Goal: Task Accomplishment & Management: Use online tool/utility

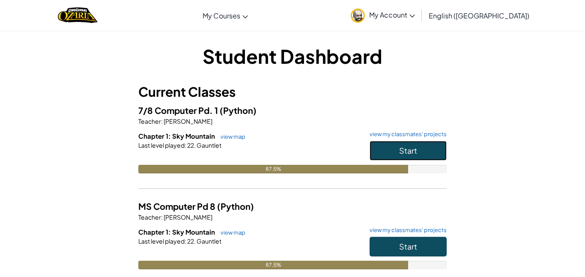
click at [416, 144] on button "Start" at bounding box center [408, 151] width 77 height 20
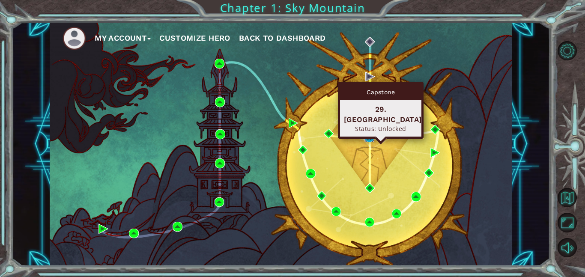
click at [371, 137] on img at bounding box center [369, 138] width 10 height 10
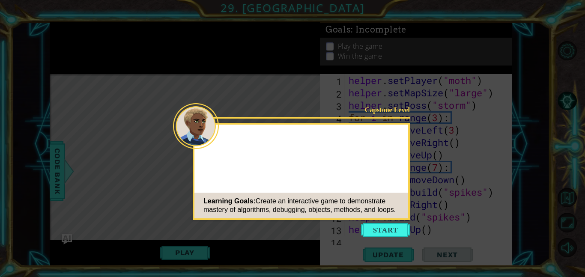
click at [407, 231] on button "Start" at bounding box center [385, 230] width 49 height 14
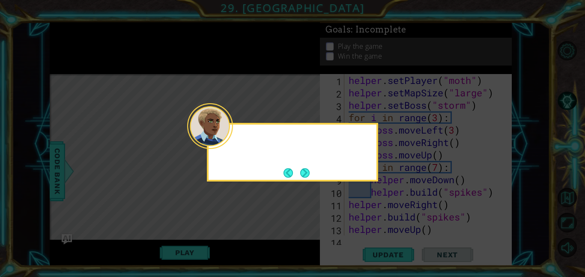
click at [220, 142] on div at bounding box center [210, 126] width 46 height 46
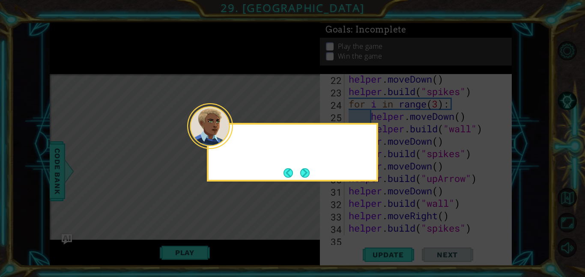
scroll to position [385, 0]
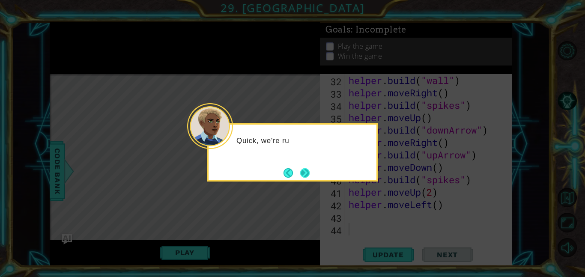
click at [304, 175] on button "Next" at bounding box center [305, 173] width 12 height 12
click at [301, 170] on button "Next" at bounding box center [304, 172] width 15 height 15
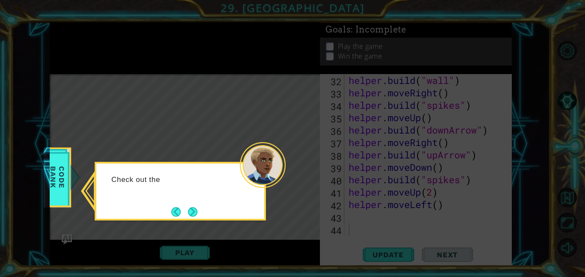
click at [192, 209] on button "Next" at bounding box center [192, 212] width 12 height 12
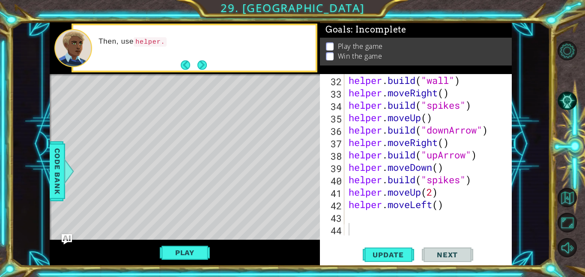
click at [203, 62] on button "Next" at bounding box center [201, 64] width 13 height 13
click at [203, 64] on button "Next" at bounding box center [202, 65] width 14 height 14
click at [64, 165] on div at bounding box center [69, 171] width 11 height 26
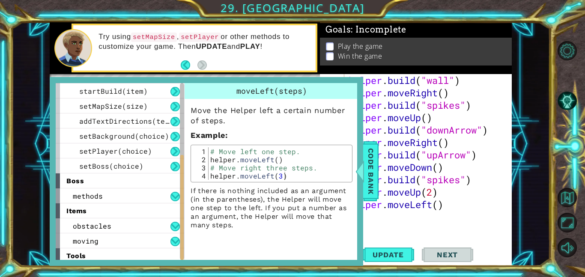
scroll to position [122, 0]
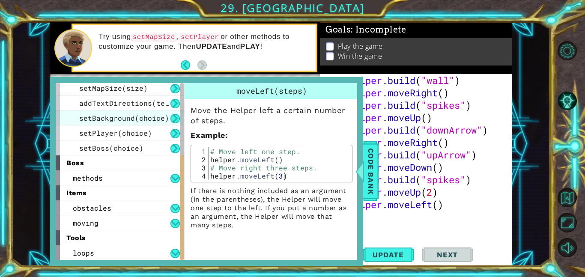
click at [149, 118] on span "setBackground(choice)" at bounding box center [124, 117] width 90 height 9
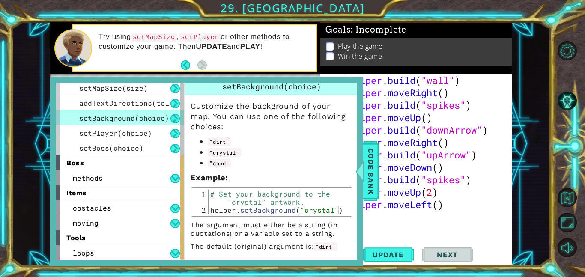
drag, startPoint x: 230, startPoint y: 156, endPoint x: 207, endPoint y: 156, distance: 22.3
click at [206, 157] on ul ""dirt" "crystal" "sand"" at bounding box center [272, 152] width 162 height 32
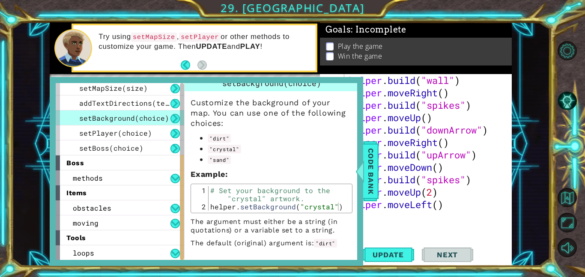
drag, startPoint x: 450, startPoint y: 140, endPoint x: 447, endPoint y: 137, distance: 4.6
click at [450, 140] on div "helper . build ( "wall" ) helper . moveRight ( ) helper . build ( "spikes" ) he…" at bounding box center [430, 167] width 167 height 186
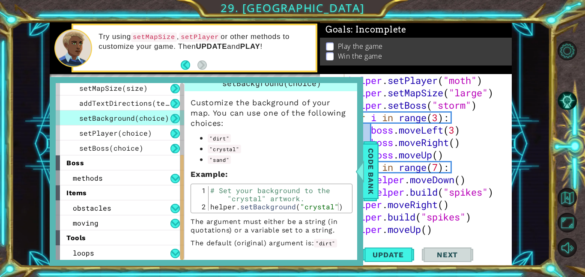
scroll to position [0, 0]
click at [374, 186] on span "Code Bank" at bounding box center [371, 171] width 14 height 52
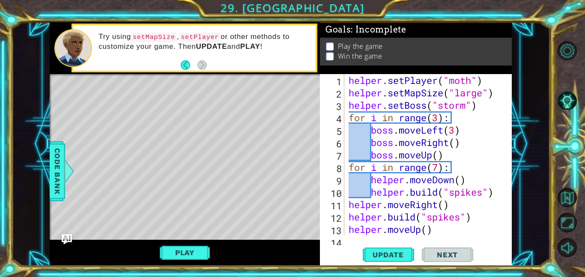
click at [346, 77] on div "helper.moveRight() 1 2 3 4 5 6 7 8 9 10 11 12 13 14 helper . setPlayer ( "moth"…" at bounding box center [415, 154] width 190 height 161
click at [351, 80] on div "helper . setPlayer ( "moth" ) helper . setMapSize ( "large" ) helper . setBoss …" at bounding box center [430, 167] width 167 height 186
type textarea "helper.setPlayer("moth")"
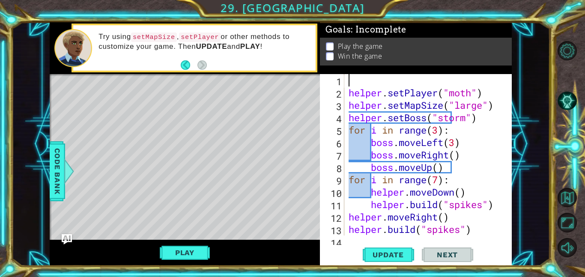
click at [364, 81] on div "helper . setPlayer ( "moth" ) helper . setMapSize ( "large" ) helper . setBoss …" at bounding box center [430, 167] width 167 height 186
click at [452, 92] on div "helper.set Bac kground press enter" at bounding box center [424, 102] width 162 height 31
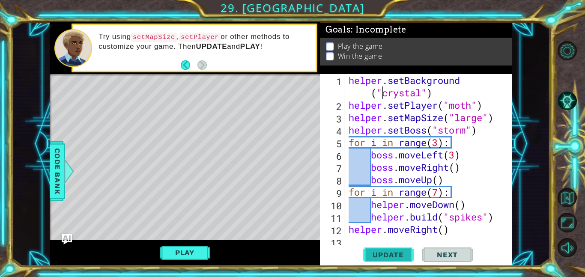
type textarea "helper.setBackground("crystal")"
click at [385, 254] on span "Update" at bounding box center [388, 255] width 48 height 9
click at [199, 253] on button "Play" at bounding box center [185, 253] width 50 height 16
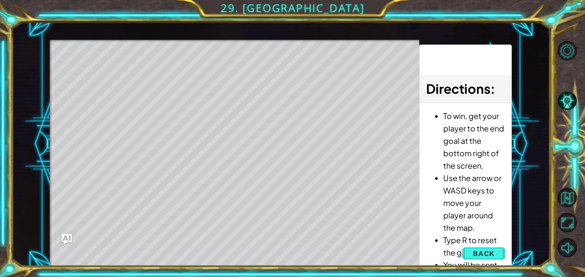
click at [483, 248] on button "Back" at bounding box center [483, 253] width 43 height 17
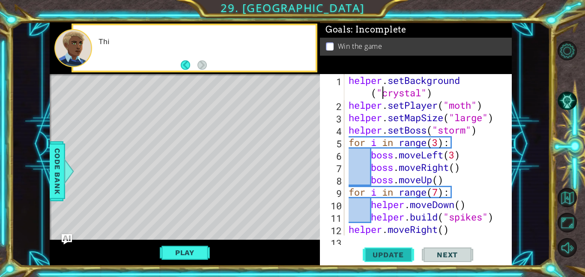
click at [395, 254] on span "Update" at bounding box center [388, 255] width 48 height 9
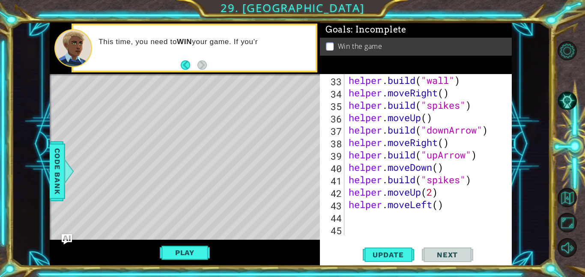
scroll to position [410, 0]
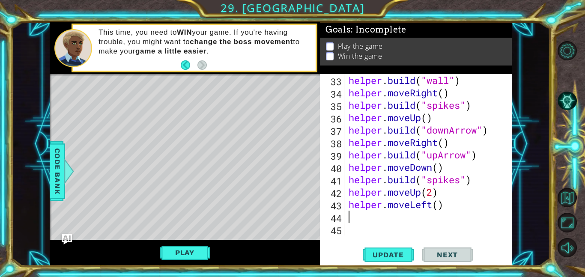
click at [382, 215] on div "helper . build ( "wall" ) helper . moveRight ( ) helper . build ( "spikes" ) he…" at bounding box center [430, 167] width 167 height 186
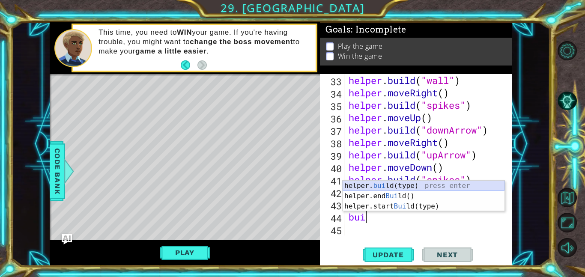
click at [418, 185] on div "helper. [PERSON_NAME](type) press enter helper.end [PERSON_NAME]() press enter …" at bounding box center [424, 206] width 162 height 51
type textarea "[DOMAIN_NAME]("wall")"
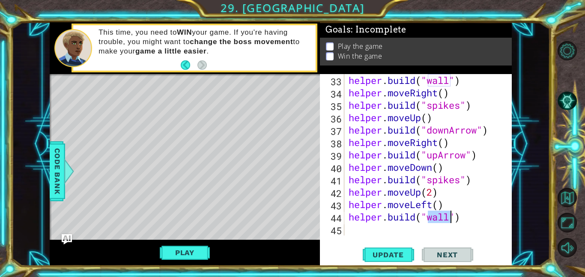
click at [438, 229] on div "helper . build ( "wall" ) helper . moveRight ( ) helper . build ( "spikes" ) he…" at bounding box center [430, 167] width 167 height 186
click at [392, 257] on span "Update" at bounding box center [388, 255] width 48 height 9
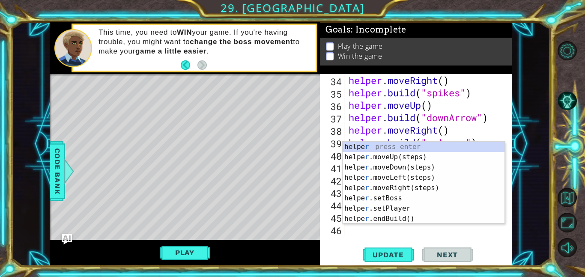
scroll to position [422, 0]
type textarea "rig"
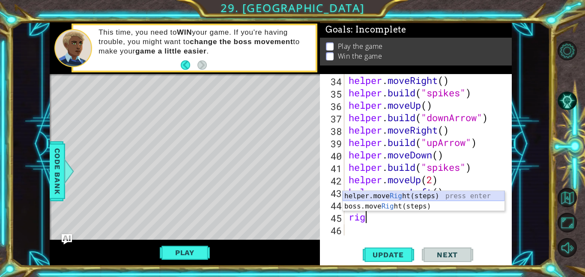
click at [389, 194] on div "helper.move Rig ht(steps) press enter boss.move Rig ht(steps) press enter" at bounding box center [424, 211] width 162 height 41
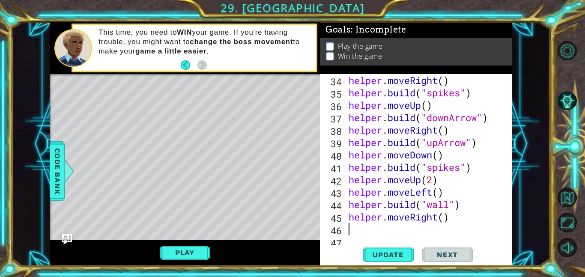
scroll to position [435, 0]
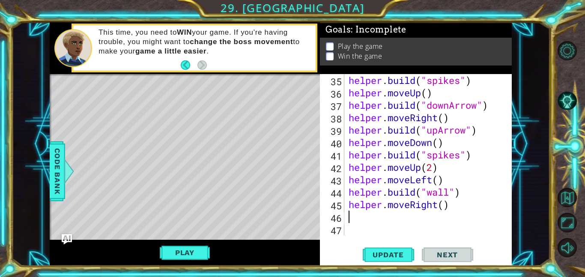
click at [447, 207] on div "helper . build ( "spikes" ) helper . moveUp ( ) helper . build ( "downArrow" ) …" at bounding box center [430, 167] width 167 height 186
type textarea "helper.moveRight(2)"
click at [410, 226] on div "helper . build ( "spikes" ) helper . moveUp ( ) helper . build ( "downArrow" ) …" at bounding box center [430, 167] width 167 height 186
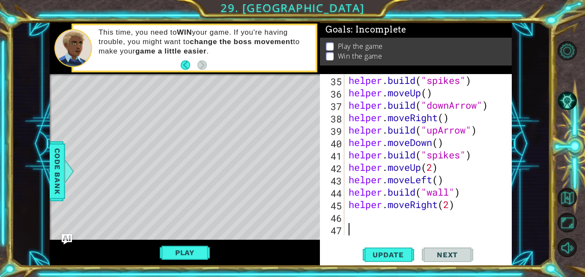
click at [410, 219] on div "helper . build ( "spikes" ) helper . moveUp ( ) helper . build ( "downArrow" ) …" at bounding box center [430, 167] width 167 height 186
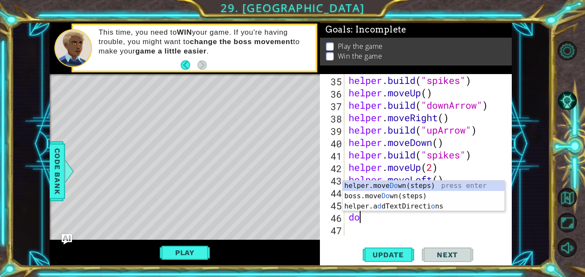
type textarea "dow"
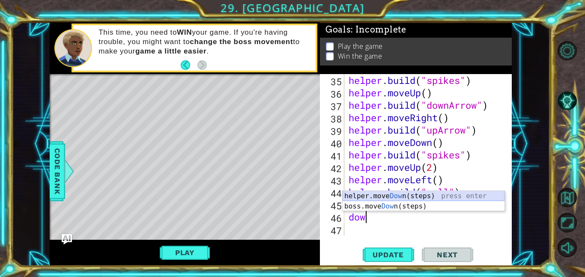
click at [421, 195] on div "helper.move Dow n(steps) press enter boss.move Dow n(steps) press enter" at bounding box center [424, 211] width 162 height 41
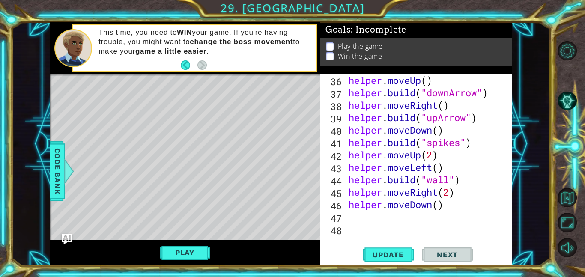
scroll to position [447, 0]
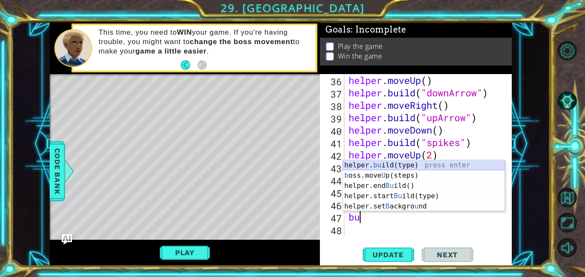
click at [384, 166] on div "helper. bu ild(type) press enter b oss.move U p(steps) press enter helper.end B…" at bounding box center [424, 196] width 162 height 72
type textarea "[DOMAIN_NAME]("wall")"
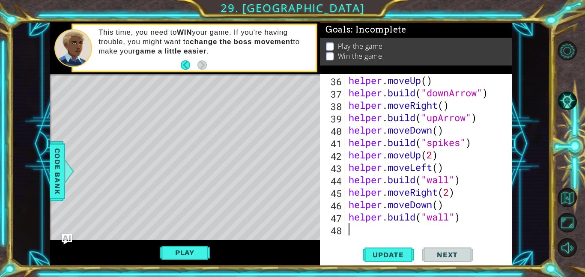
click at [358, 227] on div "helper . moveUp ( ) helper . build ( "downArrow" ) helper . moveRight ( ) helpe…" at bounding box center [430, 167] width 167 height 186
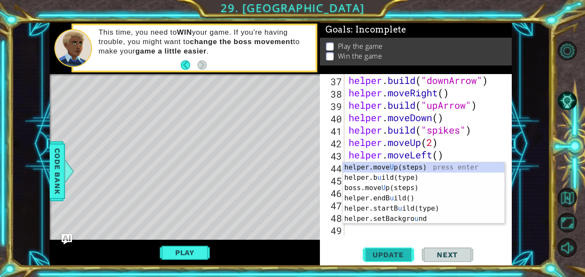
scroll to position [460, 0]
type textarea "up"
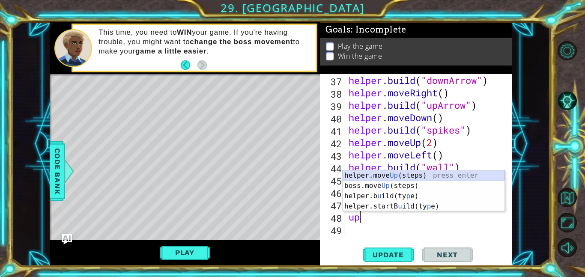
click at [403, 179] on div "helper.move Up (steps) press enter boss.move Up (steps) press enter helper.b u …" at bounding box center [424, 201] width 162 height 62
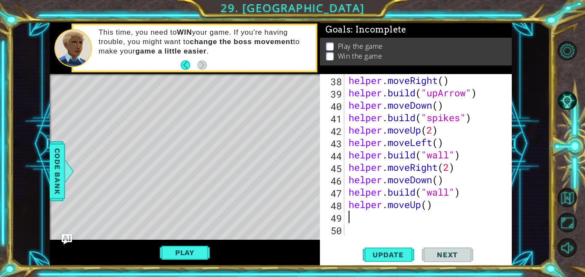
scroll to position [472, 0]
click at [350, 195] on div "helper . moveRight ( ) helper . build ( "upArrow" ) helper . moveDown ( ) helpe…" at bounding box center [430, 167] width 167 height 186
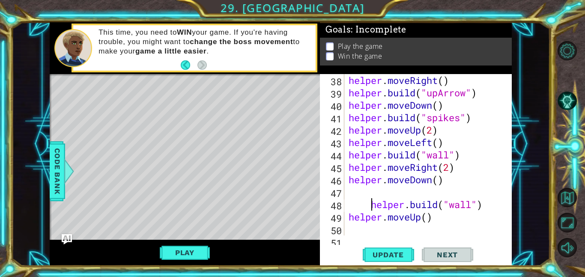
click at [347, 219] on div "helper . moveRight ( ) helper . build ( "upArrow" ) helper . moveDown ( ) helpe…" at bounding box center [430, 167] width 167 height 186
type textarea "helper.moveUp()"
click at [354, 192] on div "helper . moveRight ( ) helper . build ( "upArrow" ) helper . moveDown ( ) helpe…" at bounding box center [430, 167] width 167 height 186
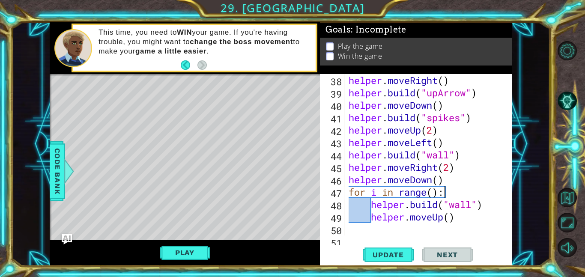
scroll to position [0, 4]
click at [376, 251] on span "Update" at bounding box center [388, 255] width 48 height 9
click at [435, 193] on div "helper . moveRight ( ) helper . build ( "upArrow" ) helper . moveDown ( ) helpe…" at bounding box center [430, 167] width 167 height 186
click at [386, 257] on span "Update" at bounding box center [388, 255] width 48 height 9
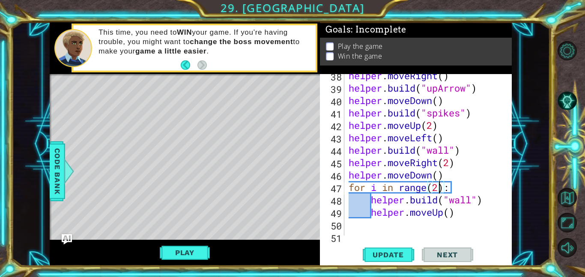
scroll to position [484, 0]
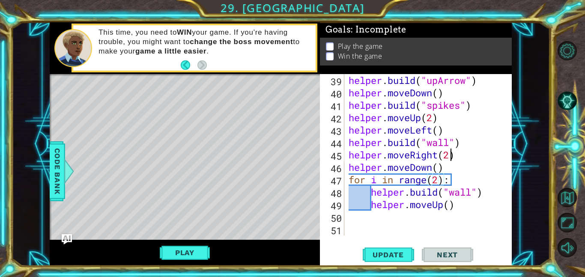
click at [451, 158] on div "helper . build ( "upArrow" ) helper . moveDown ( ) helper . build ( "spikes" ) …" at bounding box center [430, 167] width 167 height 186
click at [347, 168] on div "helper . build ( "upArrow" ) helper . moveDown ( ) helper . build ( "spikes" ) …" at bounding box center [430, 167] width 167 height 186
type textarea "helper.moveDown()"
click at [350, 167] on div "helper . build ( "upArrow" ) helper . moveDown ( ) helper . build ( "spikes" ) …" at bounding box center [430, 167] width 167 height 186
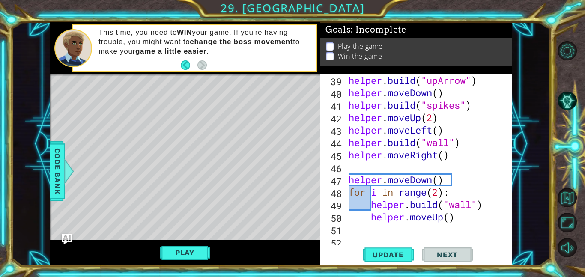
click at [356, 166] on div "helper . build ( "upArrow" ) helper . moveDown ( ) helper . build ( "spikes" ) …" at bounding box center [430, 167] width 167 height 186
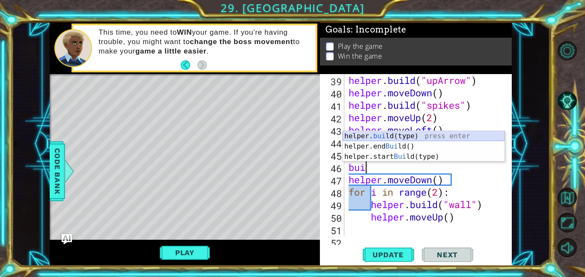
click at [399, 137] on div "helper. [PERSON_NAME](type) press enter helper.end [PERSON_NAME]() press enter …" at bounding box center [424, 156] width 162 height 51
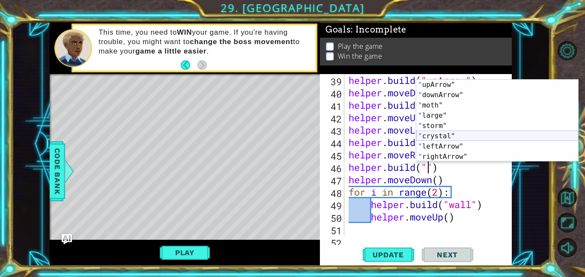
scroll to position [21, 0]
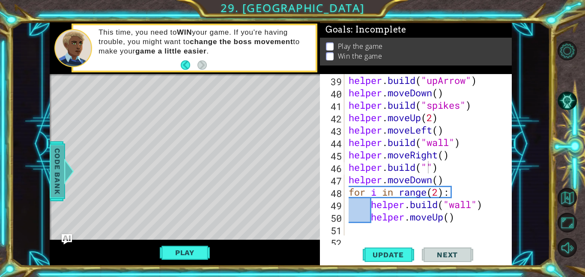
click at [64, 176] on div at bounding box center [69, 171] width 11 height 26
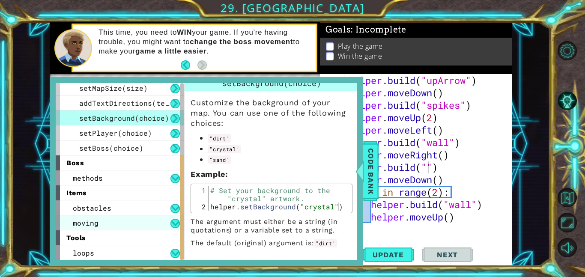
click at [118, 222] on div "moving" at bounding box center [120, 222] width 128 height 15
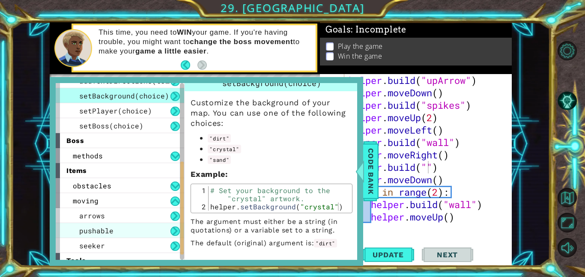
scroll to position [160, 0]
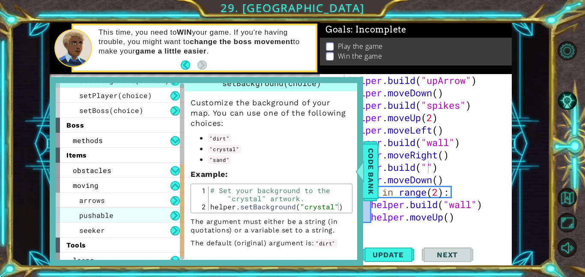
click at [117, 217] on div "pushable" at bounding box center [120, 215] width 128 height 15
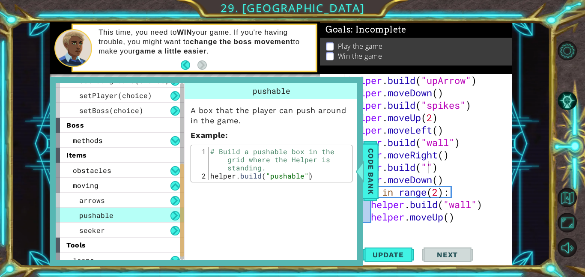
click at [431, 173] on div "helper . build ( "upArrow" ) helper . moveDown ( ) helper . build ( "spikes" ) …" at bounding box center [430, 167] width 167 height 186
click at [431, 170] on div "helper . build ( "upArrow" ) helper . moveDown ( ) helper . build ( "spikes" ) …" at bounding box center [430, 167] width 167 height 186
click at [429, 168] on div "helper . build ( "upArrow" ) helper . moveDown ( ) helper . build ( "spikes" ) …" at bounding box center [430, 167] width 167 height 186
click at [371, 176] on span "Code Bank" at bounding box center [371, 171] width 14 height 52
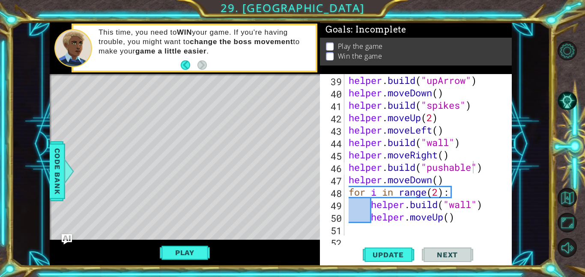
type textarea "helper.moveDown()"
click at [349, 183] on div "helper . build ( "upArrow" ) helper . moveDown ( ) helper . build ( "spikes" ) …" at bounding box center [430, 167] width 167 height 186
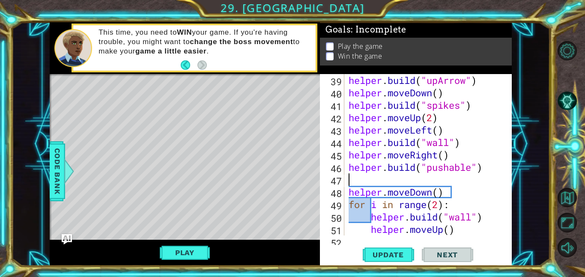
click at [368, 179] on div "helper . build ( "upArrow" ) helper . moveDown ( ) helper . build ( "spikes" ) …" at bounding box center [430, 167] width 167 height 186
type textarea "m"
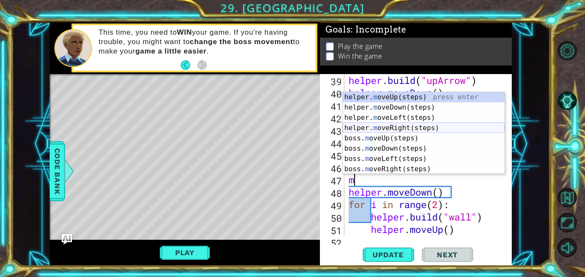
click at [421, 131] on div "helper. m oveUp(steps) press enter helper. m oveDown(steps) press enter helper.…" at bounding box center [424, 143] width 162 height 103
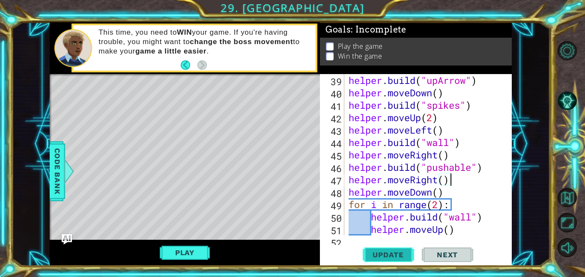
type textarea "helper.moveRight()"
click at [390, 248] on button "Update" at bounding box center [388, 254] width 51 height 19
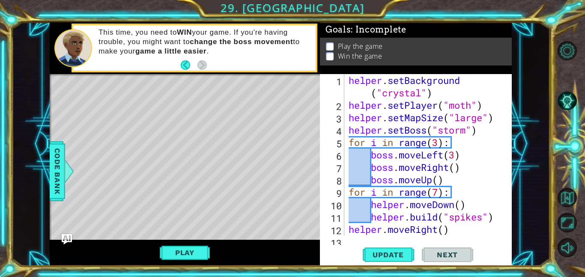
scroll to position [509, 0]
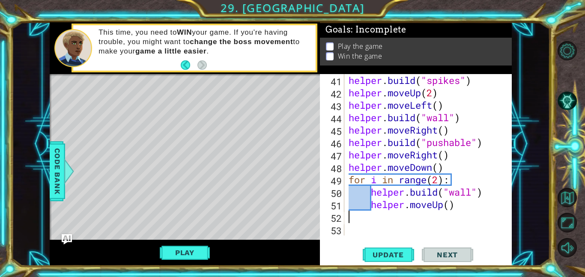
click at [400, 218] on div "helper . build ( "spikes" ) helper . moveUp ( 2 ) helper . moveLeft ( ) helper …" at bounding box center [430, 167] width 167 height 186
click at [442, 184] on div "helper . build ( "spikes" ) helper . moveUp ( 2 ) helper . moveLeft ( ) helper …" at bounding box center [430, 167] width 167 height 186
click at [441, 184] on div "helper . build ( "spikes" ) helper . moveUp ( 2 ) helper . moveLeft ( ) helper …" at bounding box center [430, 167] width 167 height 186
type textarea "for i in range(2):"
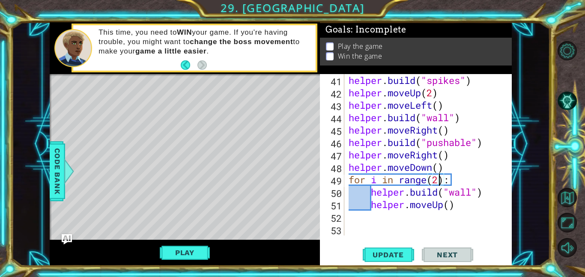
click at [384, 218] on div "helper . build ( "spikes" ) helper . moveUp ( 2 ) helper . moveLeft ( ) helper …" at bounding box center [430, 167] width 167 height 186
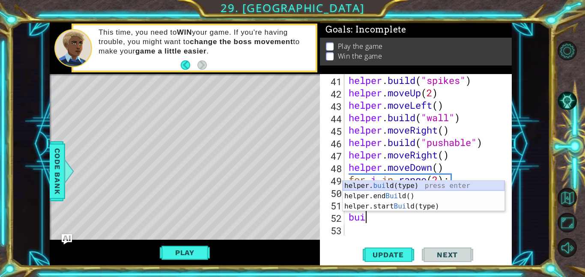
click at [456, 186] on div "helper. [PERSON_NAME](type) press enter helper.end [PERSON_NAME]() press enter …" at bounding box center [424, 206] width 162 height 51
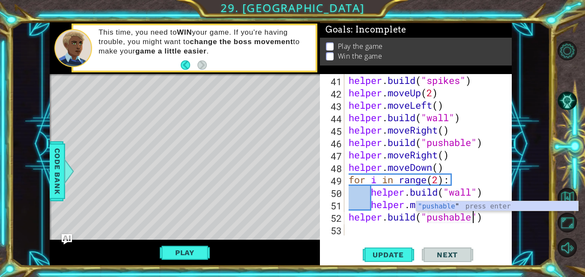
scroll to position [0, 6]
type textarea "[DOMAIN_NAME]("pushable")"
click at [388, 248] on button "Update" at bounding box center [388, 254] width 51 height 19
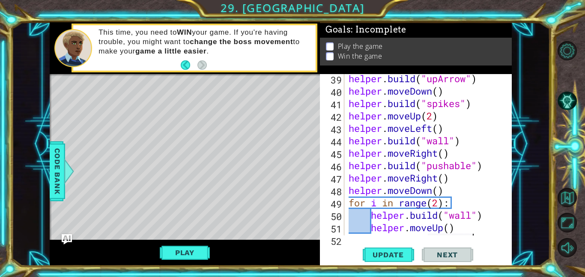
scroll to position [509, 0]
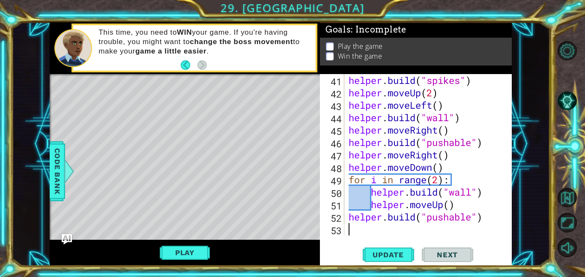
click at [377, 235] on div "helper . build ( "spikes" ) helper . moveUp ( 2 ) helper . moveLeft ( ) helper …" at bounding box center [430, 167] width 167 height 186
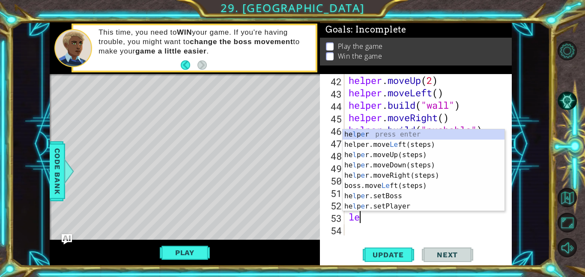
type textarea "left"
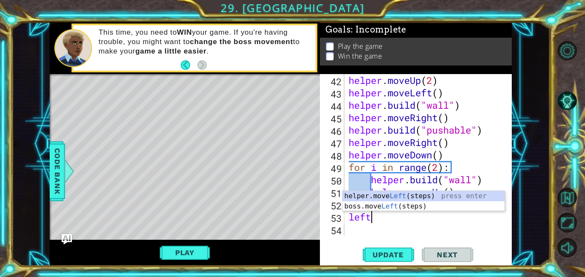
scroll to position [0, 0]
click at [406, 197] on div "helper.move Left (steps) press enter boss.move Left (steps) press enter" at bounding box center [424, 211] width 162 height 41
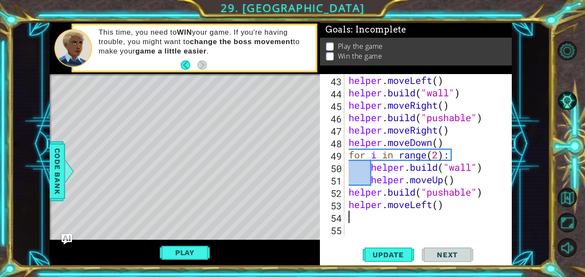
scroll to position [534, 0]
click at [440, 205] on div "helper . moveLeft ( ) helper . build ( "wall" ) helper . moveRight ( ) helper .…" at bounding box center [430, 167] width 167 height 186
type textarea "helper.moveLeft(2)"
click at [392, 218] on div "helper . moveLeft ( ) helper . build ( "wall" ) helper . moveRight ( ) helper .…" at bounding box center [430, 167] width 167 height 186
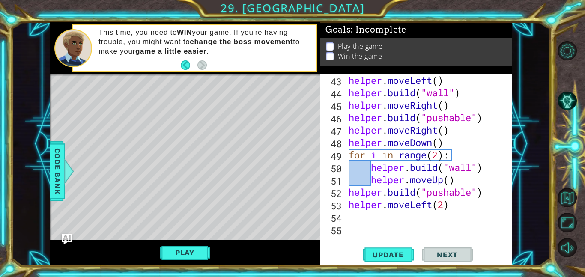
scroll to position [0, 0]
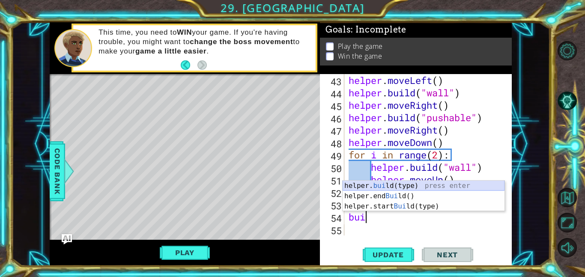
click at [396, 182] on div "helper. [PERSON_NAME](type) press enter helper.end [PERSON_NAME]() press enter …" at bounding box center [424, 206] width 162 height 51
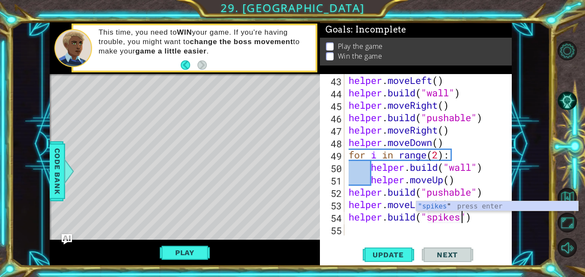
scroll to position [0, 5]
type textarea "[DOMAIN_NAME]("spikes")"
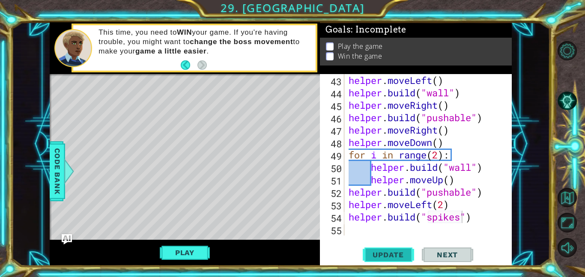
click at [395, 256] on span "Update" at bounding box center [388, 255] width 48 height 9
click at [401, 232] on div "helper . moveLeft ( ) helper . build ( "wall" ) helper . moveRight ( ) helper .…" at bounding box center [430, 167] width 167 height 186
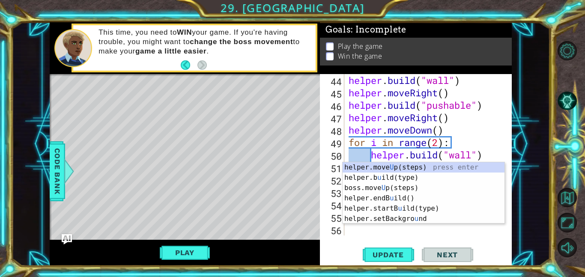
scroll to position [546, 0]
type textarea "up"
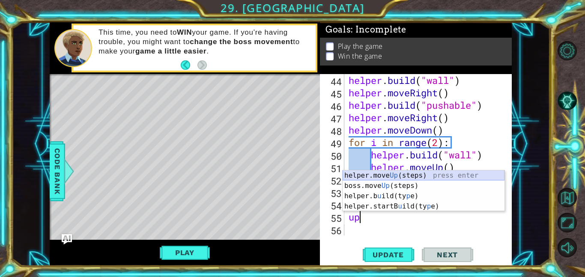
click at [424, 175] on div "helper.move Up (steps) press enter boss.move Up (steps) press enter helper.b u …" at bounding box center [424, 201] width 162 height 62
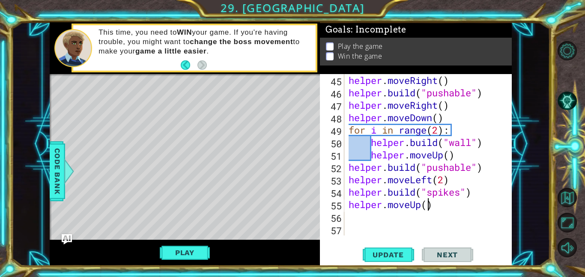
click at [430, 207] on div "helper . moveRight ( ) helper . build ( "pushable" ) helper . moveRight ( ) hel…" at bounding box center [430, 167] width 167 height 186
type textarea "helper.moveUp(2)"
click at [397, 217] on div "helper . moveRight ( ) helper . build ( "pushable" ) helper . moveRight ( ) hel…" at bounding box center [430, 167] width 167 height 186
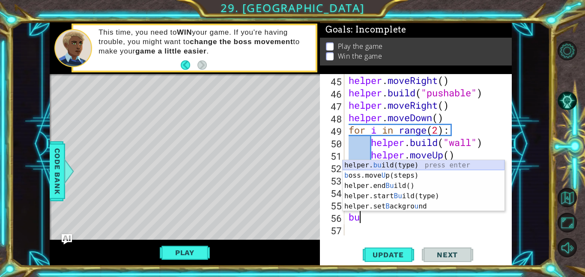
click at [405, 163] on div "helper. bu ild(type) press enter b oss.move U p(steps) press enter helper.end B…" at bounding box center [424, 196] width 162 height 72
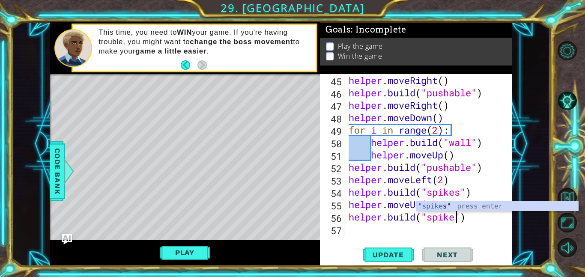
scroll to position [0, 5]
type textarea "[DOMAIN_NAME]("spikes")"
click at [374, 245] on div "[DOMAIN_NAME]("spikes") 45 46 47 48 49 50 51 52 53 54 55 56 57 helper . moveRig…" at bounding box center [416, 170] width 192 height 192
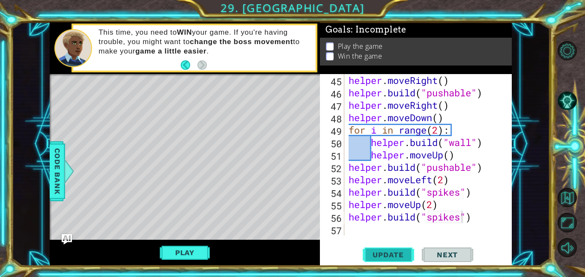
click at [374, 252] on span "Update" at bounding box center [388, 255] width 48 height 9
click at [377, 235] on div "helper . moveRight ( ) helper . build ( "pushable" ) helper . moveRight ( ) hel…" at bounding box center [430, 167] width 167 height 186
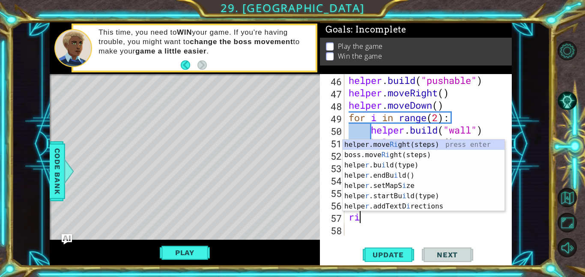
type textarea "rig"
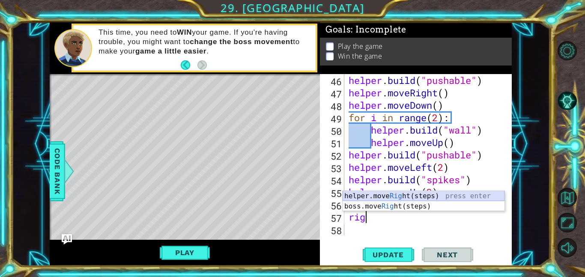
click at [358, 195] on div "helper.move Rig ht(steps) press enter boss.move Rig ht(steps) press enter" at bounding box center [424, 211] width 162 height 41
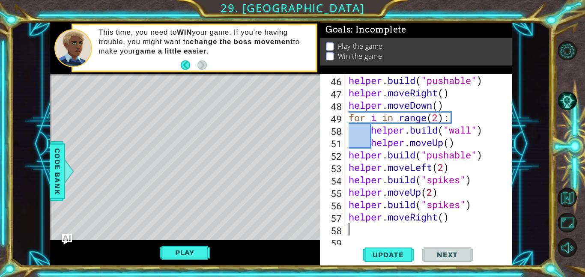
scroll to position [584, 0]
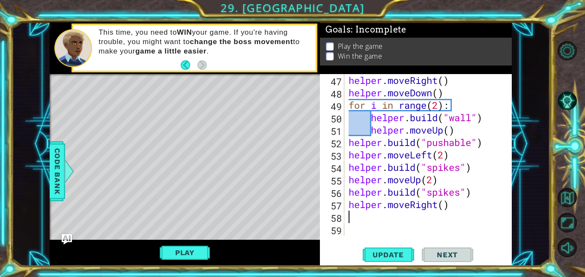
click at [446, 205] on div "helper . moveRight ( ) helper . moveDown ( ) for i in range ( 2 ) : helper . bu…" at bounding box center [430, 167] width 167 height 186
type textarea "helper.moveRight(2)"
click at [400, 222] on div "helper . moveRight ( ) helper . moveDown ( ) for i in range ( 2 ) : helper . bu…" at bounding box center [430, 167] width 167 height 186
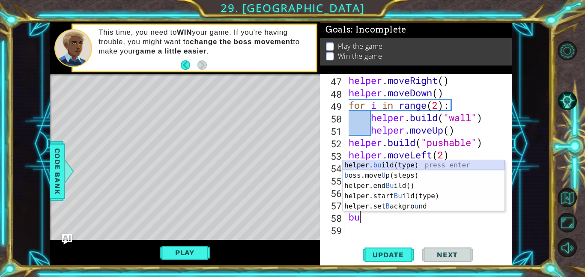
click at [404, 163] on div "helper. bu ild(type) press enter b oss.move U p(steps) press enter helper.end B…" at bounding box center [424, 196] width 162 height 72
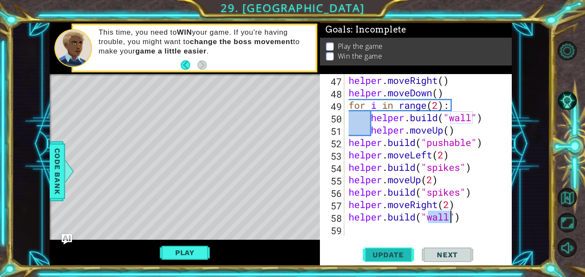
type textarea "[DOMAIN_NAME]("wall")"
click at [402, 256] on span "Update" at bounding box center [388, 255] width 48 height 9
click at [195, 254] on button "Play" at bounding box center [185, 253] width 50 height 16
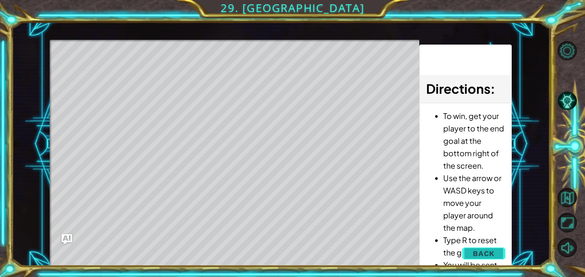
click at [488, 252] on span "Back" at bounding box center [484, 253] width 22 height 9
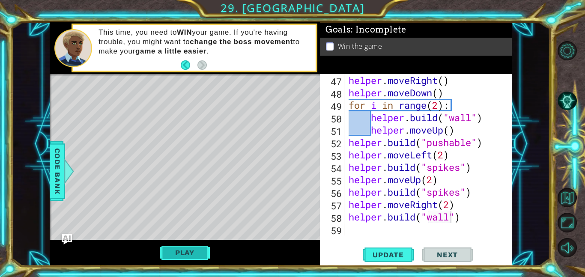
click at [187, 255] on button "Play" at bounding box center [185, 253] width 50 height 16
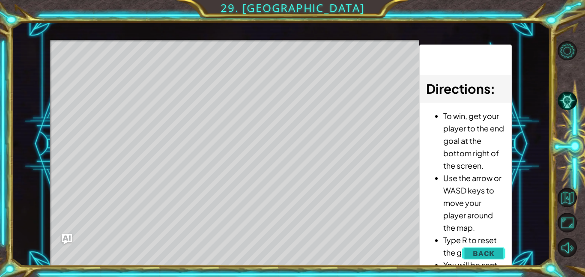
click at [482, 246] on button "Back" at bounding box center [483, 253] width 43 height 17
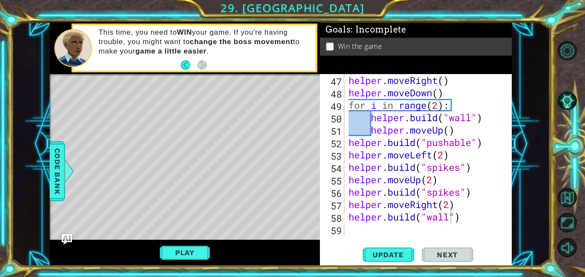
click at [377, 230] on div "helper . moveRight ( ) helper . moveDown ( ) for i in range ( 2 ) : helper . bu…" at bounding box center [430, 167] width 167 height 186
click at [398, 251] on span "Update" at bounding box center [388, 255] width 48 height 9
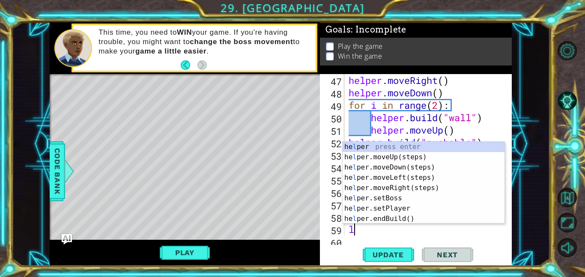
scroll to position [596, 0]
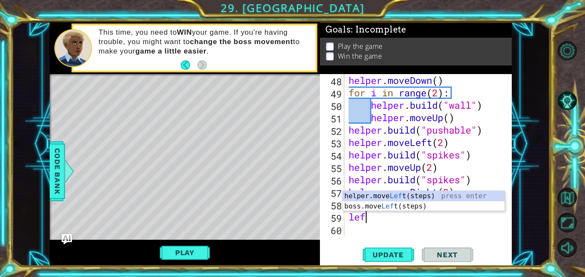
type textarea "left"
click at [380, 196] on div "helper.move Left (steps) press enter boss.move Left (steps) press enter" at bounding box center [424, 211] width 162 height 41
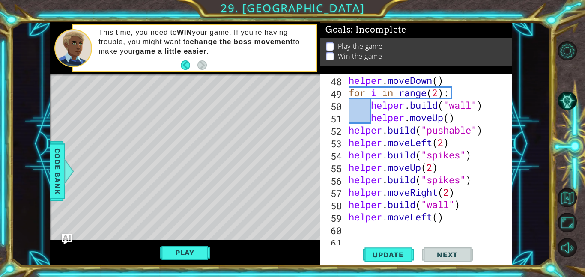
scroll to position [609, 0]
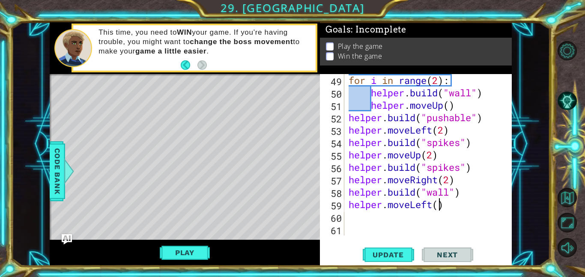
click at [438, 206] on div "for i in range ( 2 ) : helper . build ( "wall" ) helper . moveUp ( ) helper . b…" at bounding box center [430, 167] width 167 height 186
type textarea "helper.moveLeft(2)"
click at [368, 217] on div "for i in range ( 2 ) : helper . build ( "wall" ) helper . moveUp ( ) helper . b…" at bounding box center [430, 167] width 167 height 186
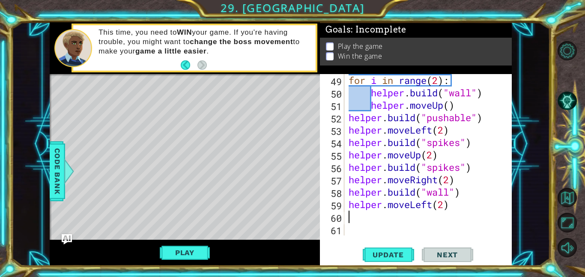
type textarea "up"
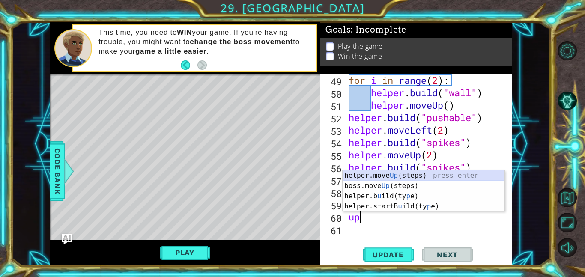
click at [439, 175] on div "helper.move Up (steps) press enter boss.move Up (steps) press enter helper.b u …" at bounding box center [424, 201] width 162 height 62
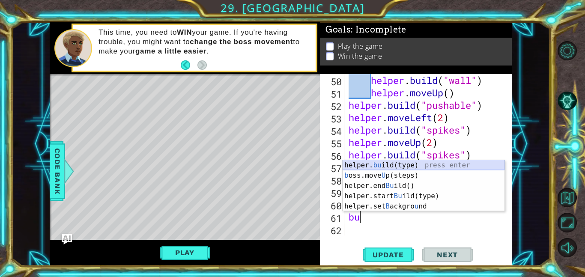
click at [397, 167] on div "helper. bu ild(type) press enter b oss.move U p(steps) press enter helper.end B…" at bounding box center [424, 196] width 162 height 72
type textarea "[DOMAIN_NAME]("wall")"
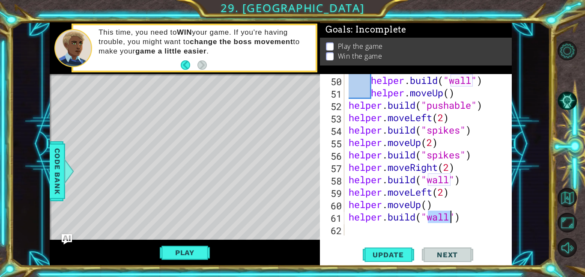
click at [416, 230] on div "helper . build ( "wall" ) helper . moveUp ( ) helper . build ( "pushable" ) hel…" at bounding box center [430, 167] width 167 height 186
drag, startPoint x: 463, startPoint y: 219, endPoint x: 430, endPoint y: 221, distance: 32.6
click at [436, 219] on div "helper . build ( "wall" ) helper . moveUp ( ) helper . build ( "pushable" ) hel…" at bounding box center [430, 167] width 167 height 186
type textarea "[DOMAIN_NAME]("wall")"
click at [383, 227] on div "helper . build ( "wall" ) helper . moveUp ( ) helper . build ( "pushable" ) hel…" at bounding box center [430, 167] width 167 height 186
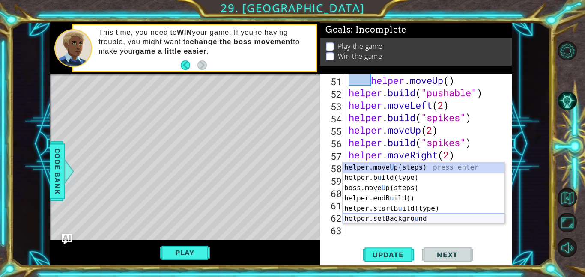
type textarea "up"
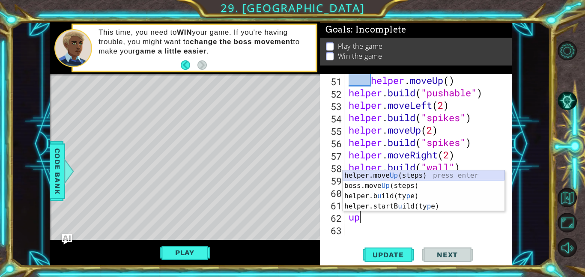
drag, startPoint x: 410, startPoint y: 173, endPoint x: 410, endPoint y: 179, distance: 6.4
click at [410, 173] on div "helper.move Up (steps) press enter boss.move Up (steps) press enter helper.b u …" at bounding box center [424, 201] width 162 height 62
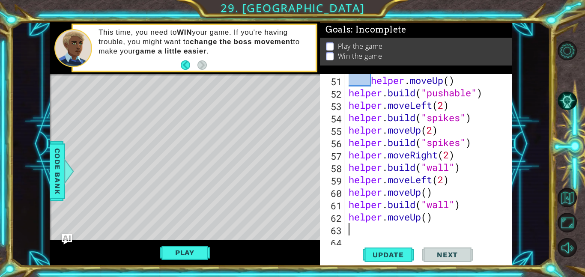
scroll to position [646, 0]
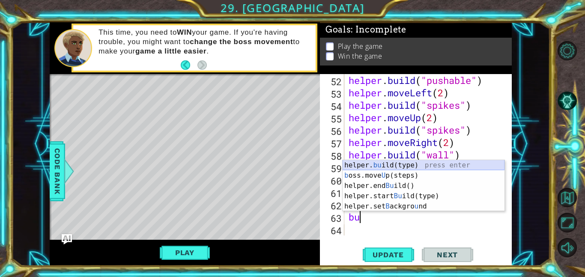
drag, startPoint x: 418, startPoint y: 163, endPoint x: 429, endPoint y: 182, distance: 21.5
click at [418, 164] on div "helper. bu ild(type) press enter b oss.move U p(steps) press enter helper.end B…" at bounding box center [424, 196] width 162 height 72
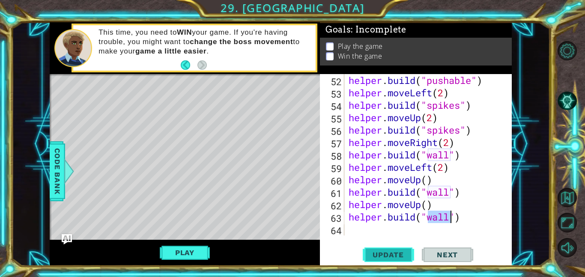
type textarea "[DOMAIN_NAME]("wall")"
click at [406, 256] on span "Update" at bounding box center [388, 255] width 48 height 9
click at [378, 224] on div "helper . build ( "pushable" ) helper . moveLeft ( 2 ) helper . build ( "spikes"…" at bounding box center [430, 167] width 167 height 186
type textarea "le"
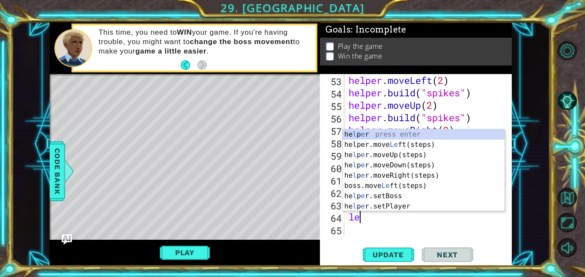
scroll to position [658, 0]
click at [405, 187] on div "he l p e r press enter helper.move Le ft(steps) press enter he l p e r.moveUp(s…" at bounding box center [424, 180] width 162 height 103
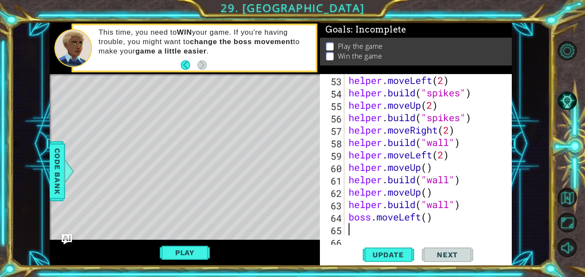
scroll to position [671, 0]
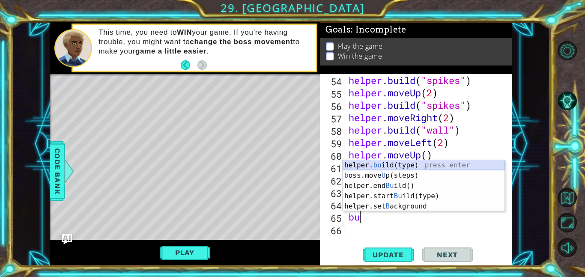
drag, startPoint x: 400, startPoint y: 164, endPoint x: 421, endPoint y: 180, distance: 25.7
click at [400, 166] on div "helper. bu ild(type) press enter b oss.move U p(steps) press enter helper.end B…" at bounding box center [424, 196] width 162 height 72
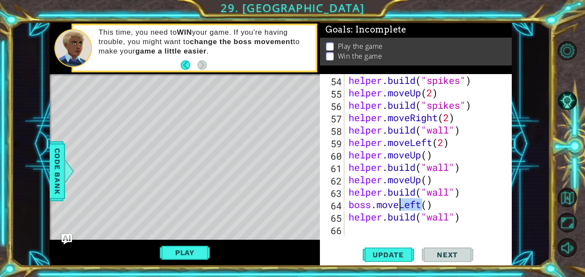
drag, startPoint x: 421, startPoint y: 207, endPoint x: 399, endPoint y: 210, distance: 23.0
click at [399, 210] on div "helper . build ( "spikes" ) helper . moveUp ( 2 ) helper . build ( "spikes" ) h…" at bounding box center [430, 167] width 167 height 186
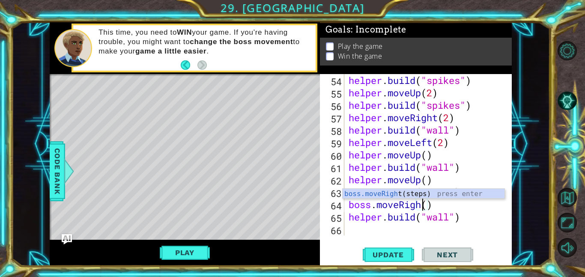
scroll to position [0, 3]
click at [403, 260] on button "Update" at bounding box center [388, 254] width 51 height 19
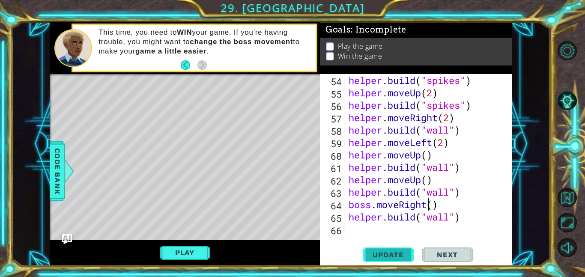
click at [394, 251] on span "Update" at bounding box center [388, 255] width 48 height 9
drag, startPoint x: 370, startPoint y: 209, endPoint x: 340, endPoint y: 207, distance: 30.5
click at [340, 207] on div "boss.moveRight() 54 55 56 57 58 59 60 61 62 63 64 65 66 helper . build ( "spike…" at bounding box center [415, 154] width 190 height 161
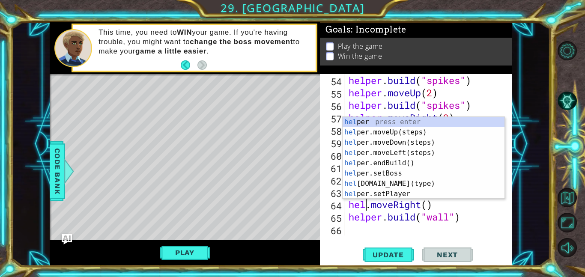
scroll to position [0, 1]
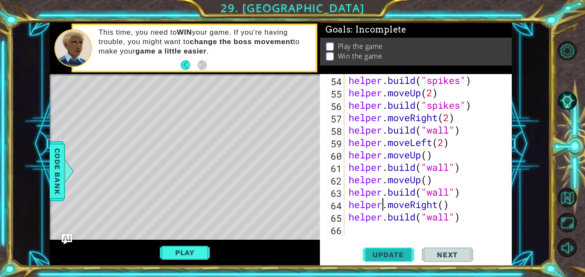
type textarea "helper.moveRight()"
click at [400, 254] on span "Update" at bounding box center [388, 255] width 48 height 9
click at [404, 231] on div "helper . build ( "spikes" ) helper . moveUp ( 2 ) helper . build ( "spikes" ) h…" at bounding box center [430, 167] width 167 height 186
type textarea "t"
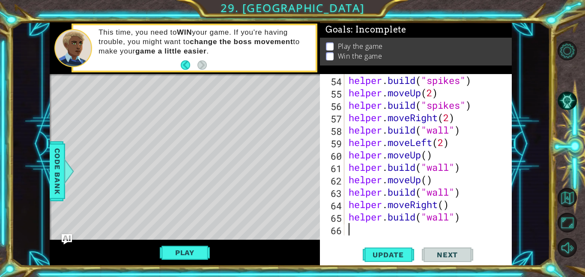
scroll to position [683, 0]
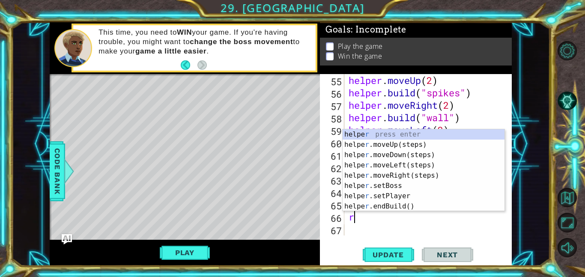
type textarea "righ"
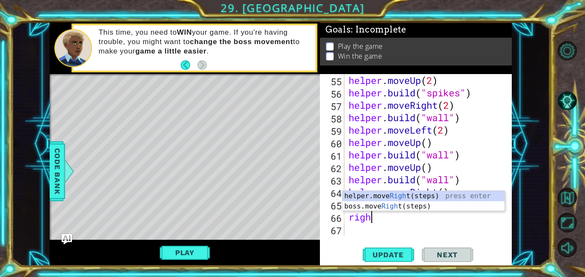
scroll to position [0, 0]
click at [412, 198] on div "helper.move Righ t(steps) press enter boss.move Righ t(steps) press enter" at bounding box center [424, 211] width 162 height 41
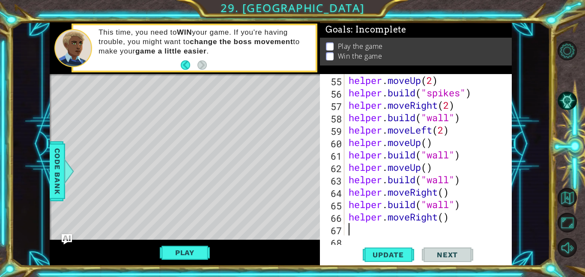
scroll to position [696, 0]
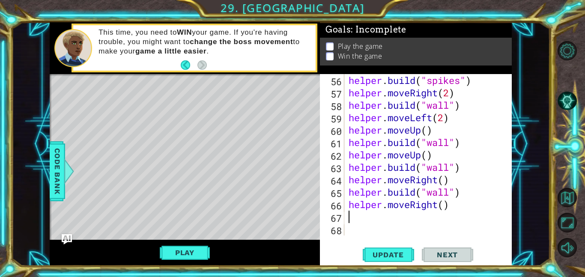
click at [445, 205] on div "helper . build ( "spikes" ) helper . moveRight ( 2 ) helper . build ( "wall" ) …" at bounding box center [430, 167] width 167 height 186
type textarea "helper.moveRight(3)"
click at [409, 221] on div "helper . build ( "spikes" ) helper . moveRight ( 2 ) helper . build ( "wall" ) …" at bounding box center [430, 167] width 167 height 186
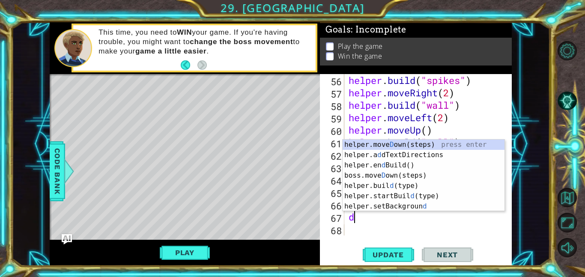
type textarea "dow"
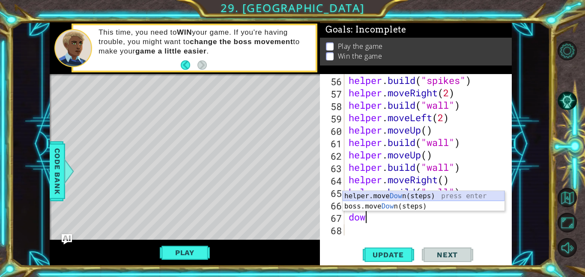
click at [426, 193] on div "helper.move Dow n(steps) press enter boss.move Dow n(steps) press enter" at bounding box center [424, 211] width 162 height 41
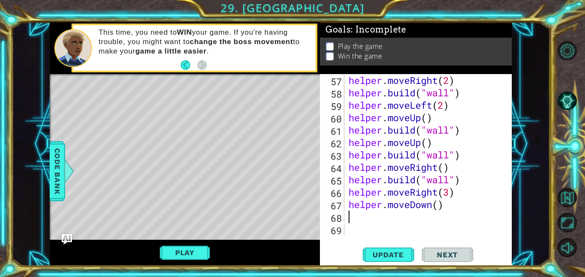
scroll to position [708, 0]
click at [438, 204] on div "helper . moveRight ( 2 ) helper . build ( "wall" ) helper . moveLeft ( 2 ) help…" at bounding box center [430, 167] width 167 height 186
type textarea "helper.moveDown(4)"
click at [401, 251] on span "Update" at bounding box center [388, 255] width 48 height 9
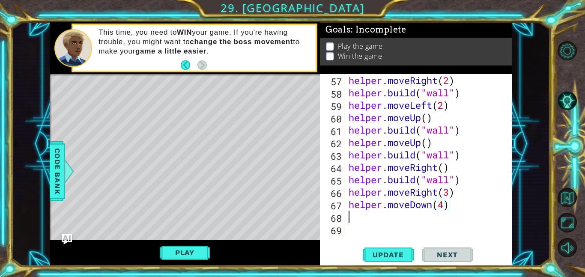
click at [376, 216] on div "helper . moveRight ( 2 ) helper . build ( "wall" ) helper . moveLeft ( 2 ) help…" at bounding box center [430, 167] width 167 height 186
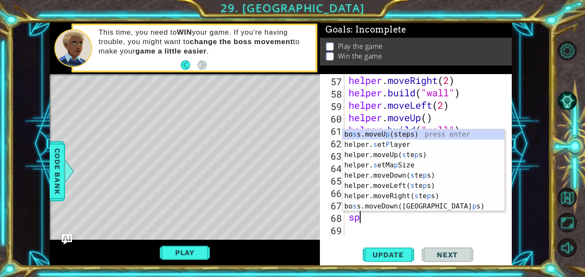
scroll to position [0, 0]
type textarea "s"
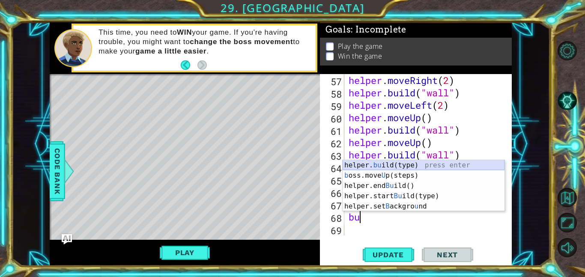
click at [378, 164] on div "helper. bu ild(type) press enter b oss.move U p(steps) press enter helper.end B…" at bounding box center [424, 196] width 162 height 72
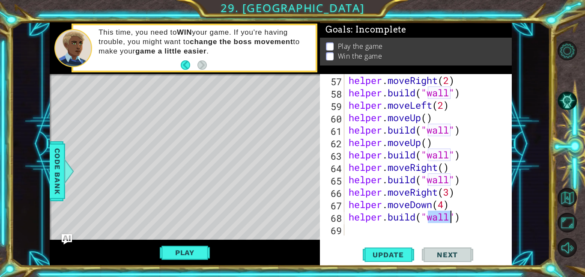
scroll to position [0, 4]
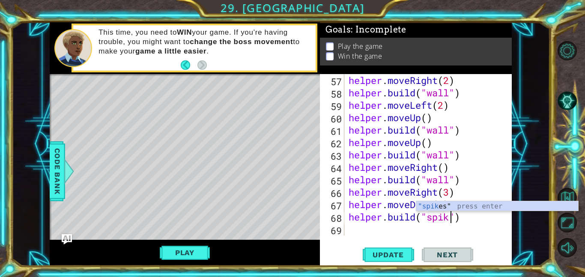
type textarea "[DOMAIN_NAME]("spikes")"
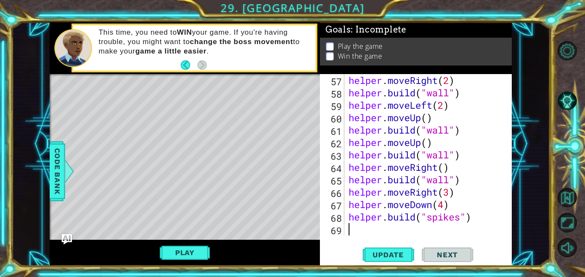
click at [424, 230] on div "helper . moveRight ( 2 ) helper . build ( "wall" ) helper . moveLeft ( 2 ) help…" at bounding box center [430, 167] width 167 height 186
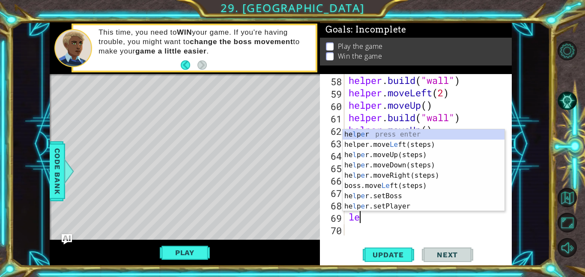
type textarea "lef"
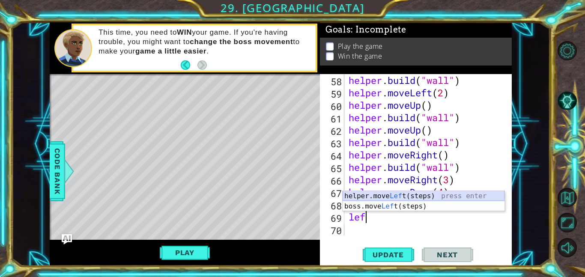
click at [396, 198] on div "helper.move Lef t(steps) press enter boss.move Lef t(steps) press enter" at bounding box center [424, 211] width 162 height 41
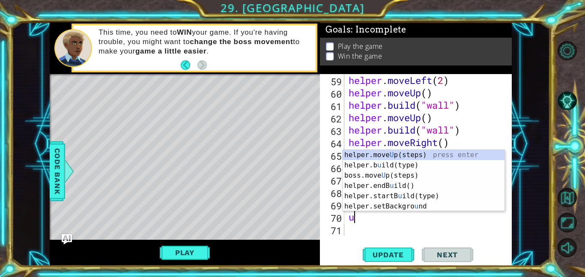
type textarea "up"
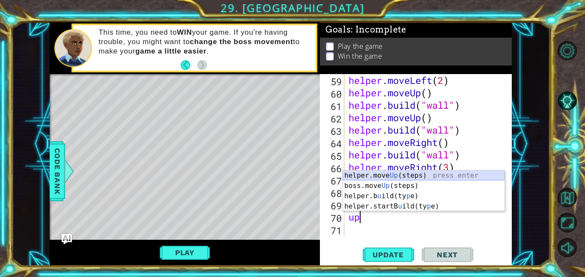
click at [416, 176] on div "helper.move Up (steps) press enter boss.move Up (steps) press enter helper.b u …" at bounding box center [424, 201] width 162 height 62
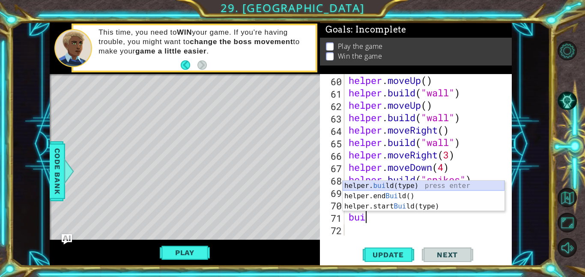
click at [403, 185] on div "helper. [PERSON_NAME](type) press enter helper.end [PERSON_NAME]() press enter …" at bounding box center [424, 206] width 162 height 51
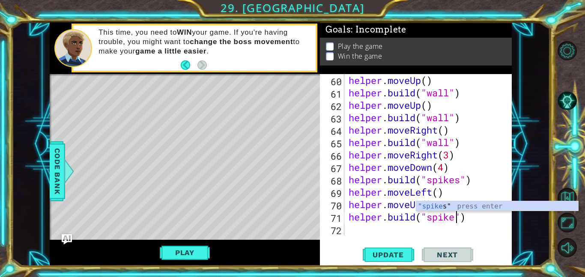
scroll to position [0, 5]
click at [389, 257] on span "Update" at bounding box center [388, 255] width 48 height 9
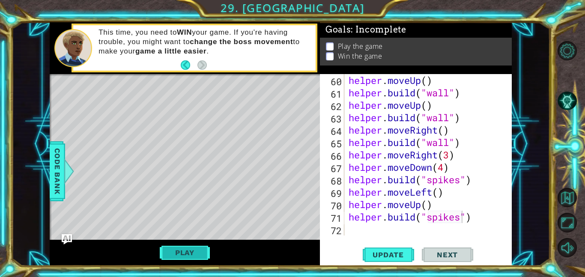
click at [198, 260] on button "Play" at bounding box center [185, 253] width 50 height 16
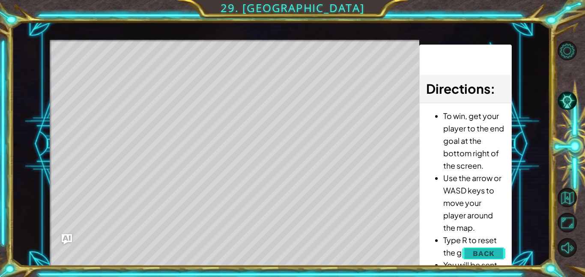
click at [474, 259] on button "Back" at bounding box center [483, 253] width 43 height 17
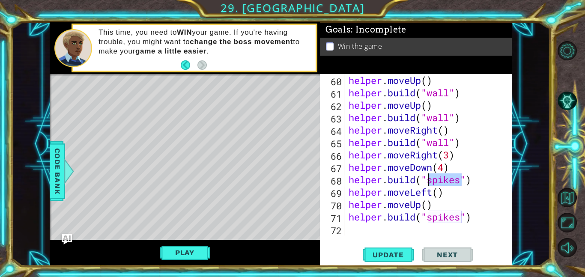
drag, startPoint x: 460, startPoint y: 182, endPoint x: 429, endPoint y: 186, distance: 31.5
click at [429, 186] on div "helper . moveUp ( ) helper . build ( "wall" ) helper . moveUp ( ) helper . buil…" at bounding box center [430, 167] width 167 height 186
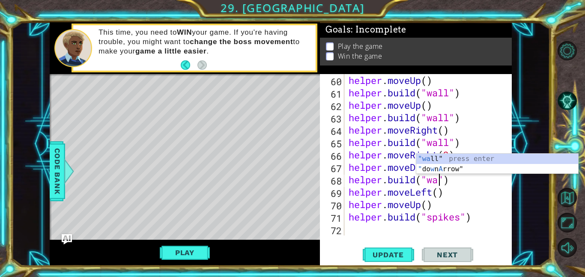
scroll to position [0, 4]
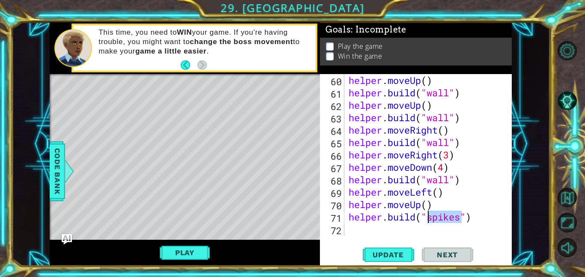
drag, startPoint x: 461, startPoint y: 221, endPoint x: 428, endPoint y: 221, distance: 33.0
click at [428, 221] on div "helper . moveUp ( ) helper . build ( "wall" ) helper . moveUp ( ) helper . buil…" at bounding box center [430, 167] width 167 height 186
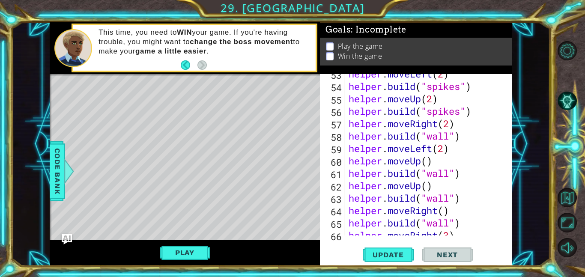
scroll to position [658, 0]
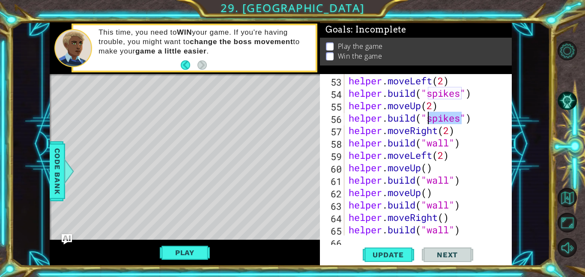
drag, startPoint x: 461, startPoint y: 121, endPoint x: 437, endPoint y: 127, distance: 24.7
click at [426, 124] on div "helper . build ( "pushable" ) helper . moveLeft ( 2 ) helper . build ( "spikes"…" at bounding box center [430, 155] width 167 height 186
click at [397, 264] on button "Update" at bounding box center [388, 254] width 51 height 19
drag, startPoint x: 465, startPoint y: 122, endPoint x: 430, endPoint y: 120, distance: 34.3
click at [430, 120] on div "helper . build ( "pushable" ) helper . moveLeft ( 2 ) helper . build ( "spikes"…" at bounding box center [430, 155] width 167 height 186
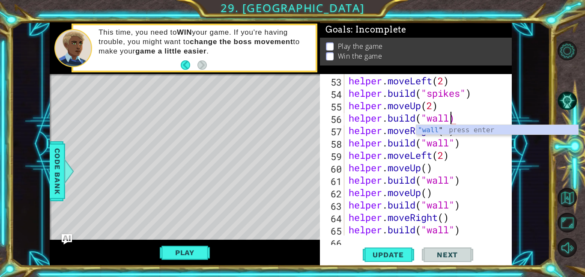
scroll to position [0, 5]
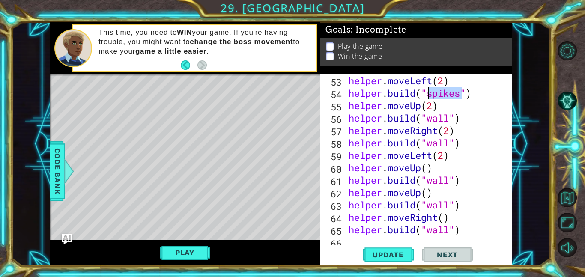
drag, startPoint x: 461, startPoint y: 99, endPoint x: 430, endPoint y: 98, distance: 31.3
click at [430, 98] on div "helper . build ( "pushable" ) helper . moveLeft ( 2 ) helper . build ( "spikes"…" at bounding box center [430, 155] width 167 height 186
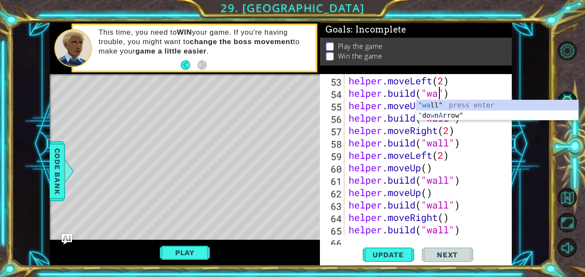
scroll to position [0, 4]
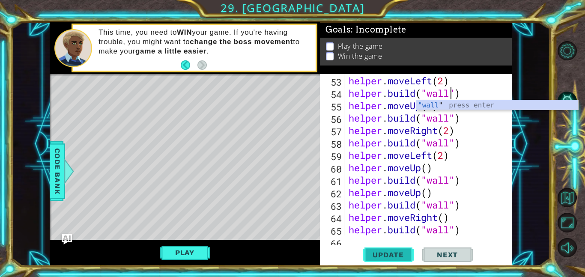
type textarea "[DOMAIN_NAME]("wall")"
click at [399, 251] on span "Update" at bounding box center [388, 255] width 48 height 9
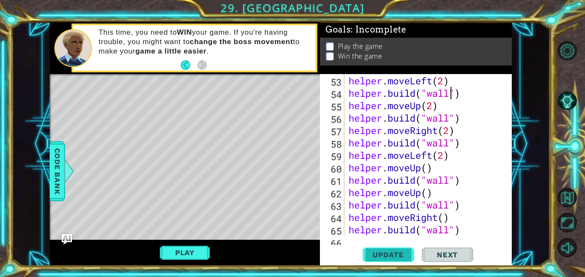
click at [379, 252] on span "Update" at bounding box center [388, 255] width 48 height 9
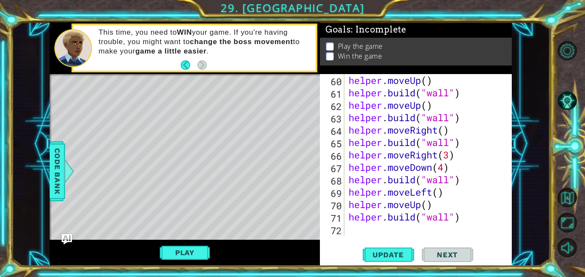
click at [393, 235] on div "helper . moveUp ( ) helper . build ( "wall" ) helper . moveUp ( ) helper . buil…" at bounding box center [430, 167] width 167 height 186
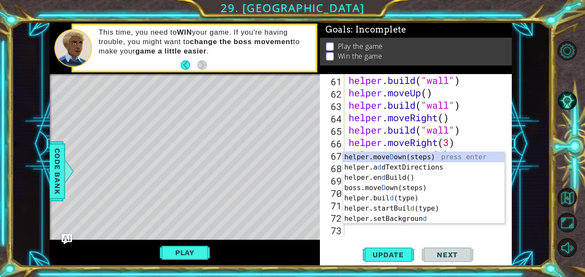
scroll to position [758, 0]
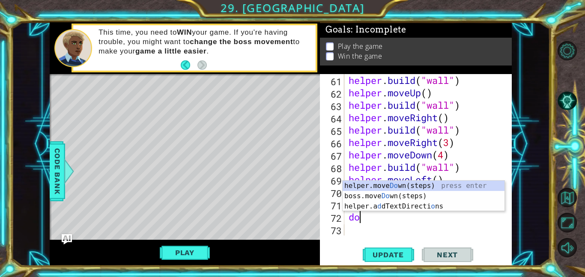
type textarea "down"
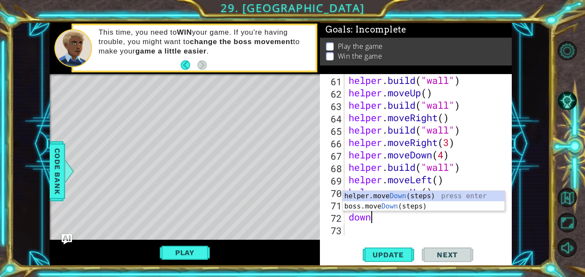
scroll to position [0, 0]
click at [382, 197] on div "helper.move Down (steps) press enter boss.move Down (steps) press enter" at bounding box center [424, 211] width 162 height 41
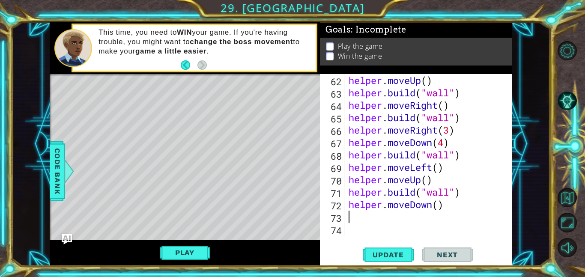
click at [437, 204] on div "helper . moveUp ( ) helper . build ( "wall" ) helper . moveRight ( ) helper . b…" at bounding box center [430, 167] width 167 height 186
type textarea "helper.moveDown(2)"
click at [404, 214] on div "helper . moveUp ( ) helper . build ( "wall" ) helper . moveRight ( ) helper . b…" at bounding box center [430, 167] width 167 height 186
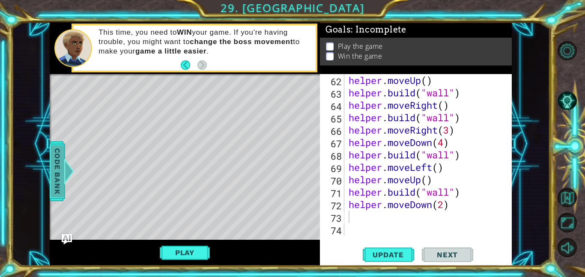
click at [53, 164] on span "Code Bank" at bounding box center [58, 171] width 14 height 52
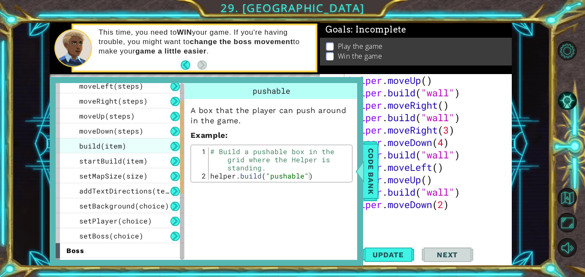
scroll to position [35, 0]
click at [129, 140] on div "build(item)" at bounding box center [120, 145] width 128 height 15
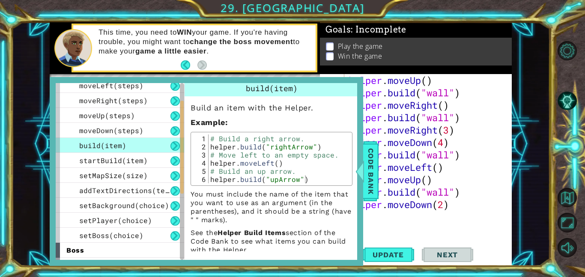
scroll to position [0, 0]
type textarea "# Build an up arrow."
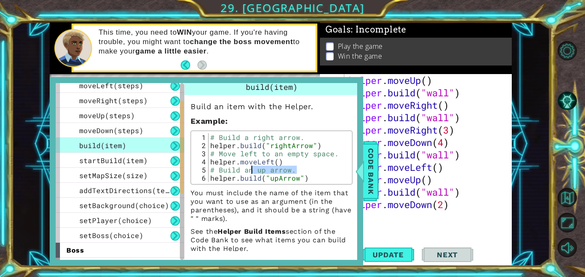
drag, startPoint x: 308, startPoint y: 170, endPoint x: 243, endPoint y: 171, distance: 65.5
click at [244, 172] on div "# Build a right arrow. helper . build ( "rightArrow" ) # Move left to an empty …" at bounding box center [279, 165] width 141 height 65
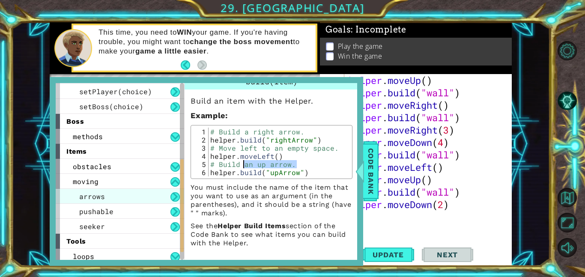
scroll to position [167, 0]
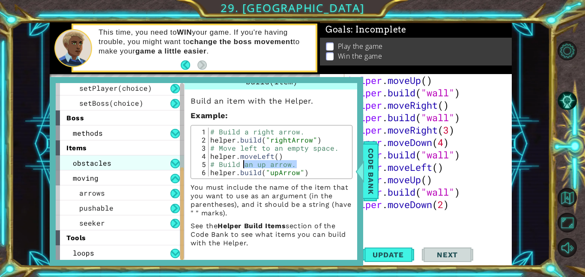
click at [90, 159] on span "obstacles" at bounding box center [92, 162] width 39 height 9
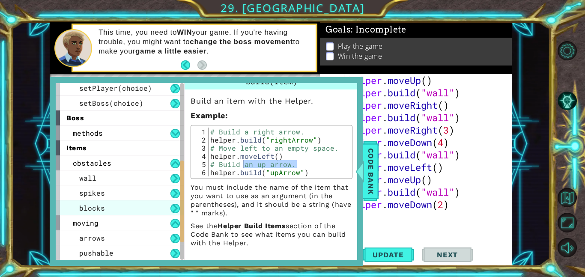
click at [108, 207] on div "blocks" at bounding box center [120, 207] width 128 height 15
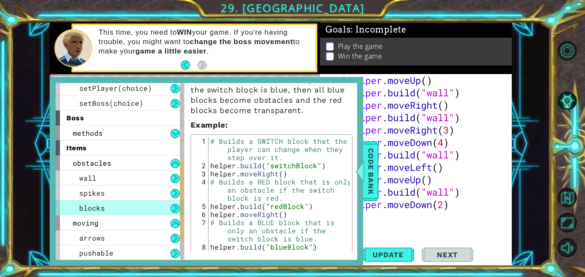
scroll to position [118, 0]
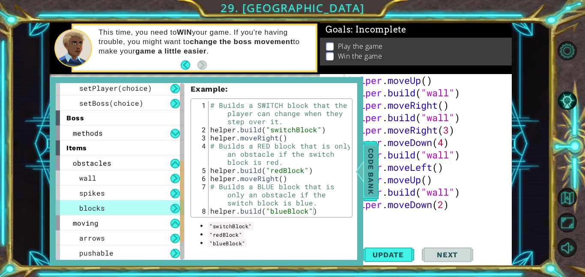
click at [374, 173] on span "Code Bank" at bounding box center [371, 171] width 14 height 52
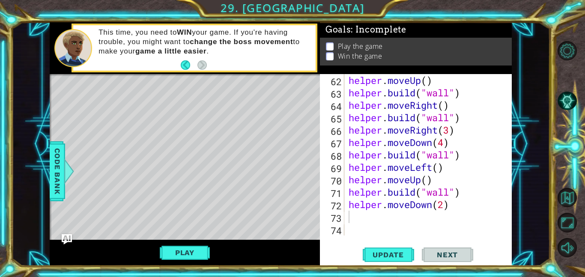
click at [365, 222] on div "helper . moveUp ( ) helper . build ( "wall" ) helper . moveRight ( ) helper . b…" at bounding box center [430, 167] width 167 height 186
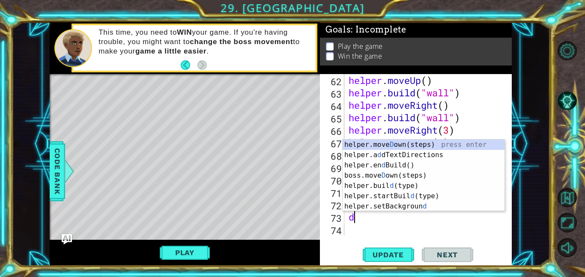
type textarea "down"
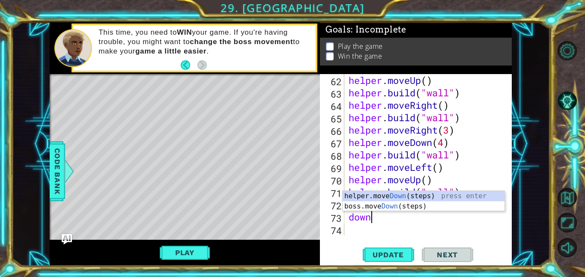
scroll to position [0, 0]
click at [365, 195] on div "helper.move Down (steps) press enter boss.move Down (steps) press enter" at bounding box center [424, 211] width 162 height 41
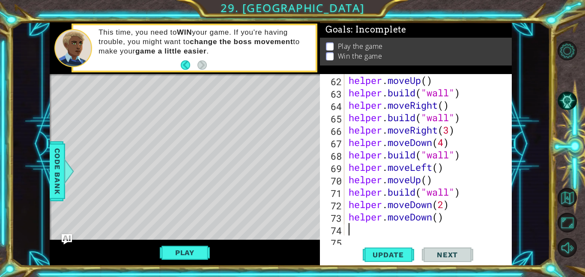
scroll to position [782, 0]
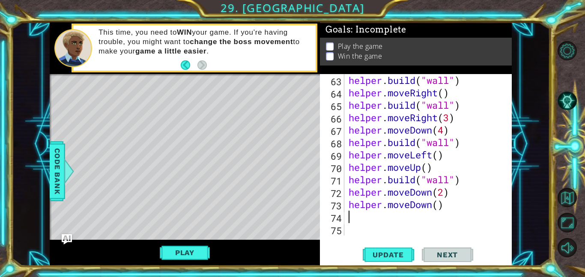
click at [439, 208] on div "helper . build ( "wall" ) helper . moveRight ( ) helper . build ( "wall" ) help…" at bounding box center [430, 167] width 167 height 186
type textarea "helper.moveDown(2)"
click at [395, 220] on div "helper . build ( "wall" ) helper . moveRight ( ) helper . build ( "wall" ) help…" at bounding box center [430, 167] width 167 height 186
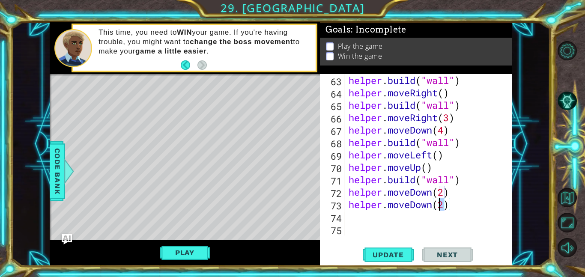
click at [439, 208] on div "helper . build ( "wall" ) helper . moveRight ( ) helper . build ( "wall" ) help…" at bounding box center [430, 167] width 167 height 186
type textarea "helper.moveDown(3)"
click at [376, 218] on div "helper . build ( "wall" ) helper . moveRight ( ) helper . build ( "wall" ) help…" at bounding box center [430, 167] width 167 height 186
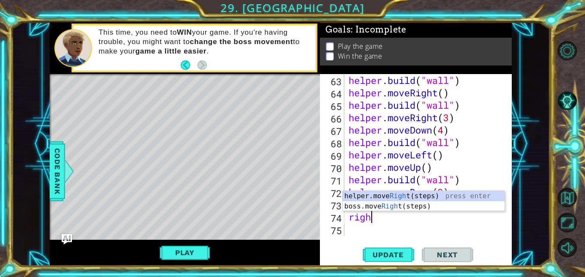
scroll to position [0, 1]
type textarea "right"
click at [390, 193] on div "helper.move Right (steps) press enter boss.move Right (steps) press enter" at bounding box center [424, 211] width 162 height 41
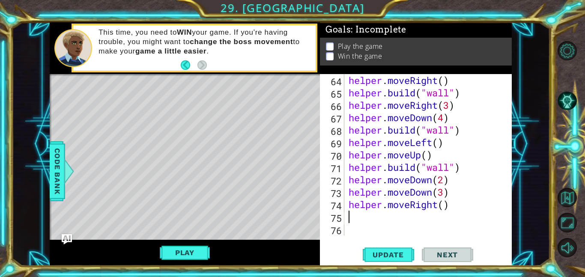
scroll to position [795, 0]
click at [445, 208] on div "helper . moveRight ( ) helper . build ( "wall" ) helper . moveRight ( 3 ) helpe…" at bounding box center [430, 167] width 167 height 186
type textarea "helper.moveRight(2)"
click at [377, 220] on div "helper . moveRight ( ) helper . build ( "wall" ) helper . moveRight ( 3 ) helpe…" at bounding box center [430, 167] width 167 height 186
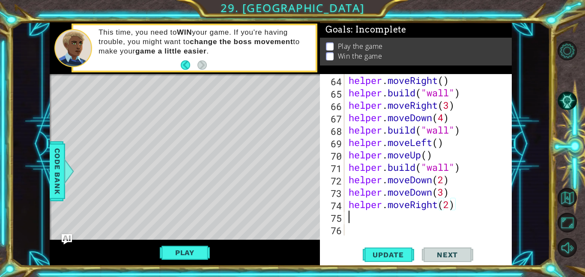
scroll to position [0, 0]
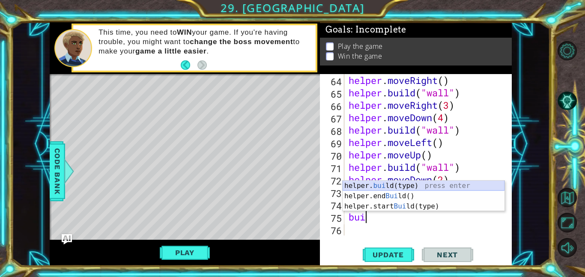
click at [424, 184] on div "helper. [PERSON_NAME](type) press enter helper.end [PERSON_NAME]() press enter …" at bounding box center [424, 206] width 162 height 51
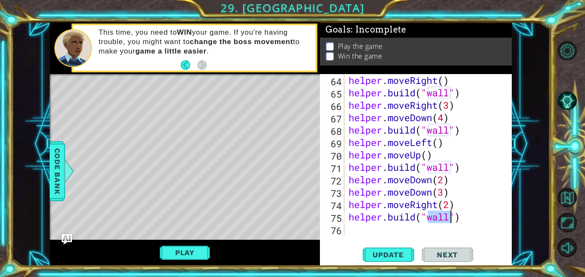
click at [46, 173] on div "1 ההההההההההההההההההההההההההההההההההההההההההההההההההההההההההההההההההההההההההההה…" at bounding box center [281, 144] width 538 height 244
click at [53, 171] on span "Code Bank" at bounding box center [58, 171] width 14 height 52
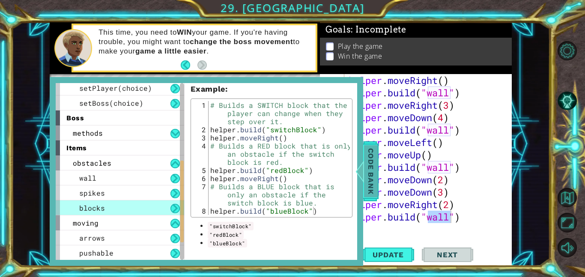
click at [373, 176] on span "Code Bank" at bounding box center [371, 171] width 14 height 52
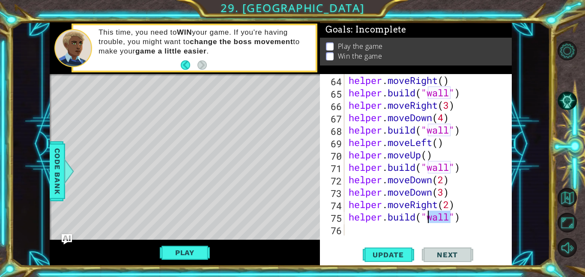
drag, startPoint x: 453, startPoint y: 221, endPoint x: 429, endPoint y: 223, distance: 24.1
click at [429, 223] on div "helper . moveRight ( ) helper . build ( "wall" ) helper . moveRight ( 3 ) helpe…" at bounding box center [430, 167] width 167 height 186
click at [381, 253] on span "Update" at bounding box center [388, 255] width 48 height 9
click at [452, 204] on div "helper . moveRight ( ) helper . build ( "wall" ) helper . moveRight ( 3 ) helpe…" at bounding box center [430, 167] width 167 height 186
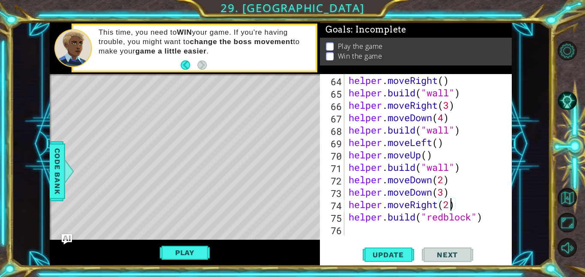
scroll to position [0, 4]
drag, startPoint x: 446, startPoint y: 194, endPoint x: 441, endPoint y: 197, distance: 5.6
click at [441, 197] on div "helper . moveRight ( ) helper . build ( "wall" ) helper . moveRight ( 3 ) helpe…" at bounding box center [430, 167] width 167 height 186
type textarea "helper.moveDown(2)"
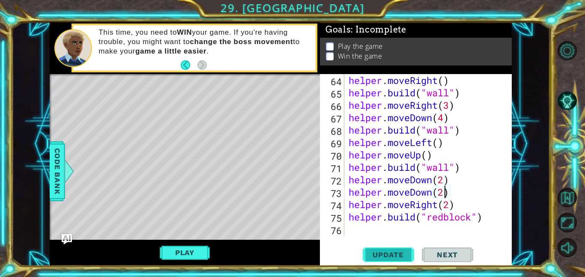
click at [390, 255] on span "Update" at bounding box center [388, 255] width 48 height 9
click at [392, 254] on span "Update" at bounding box center [388, 255] width 48 height 9
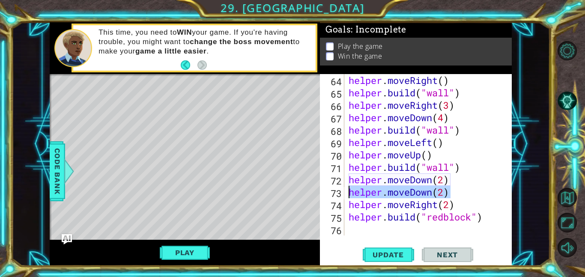
drag, startPoint x: 451, startPoint y: 191, endPoint x: 331, endPoint y: 194, distance: 119.5
click at [331, 194] on div "helper.moveDown(2) 64 65 66 67 68 69 70 71 72 73 74 75 76 helper . moveRight ( …" at bounding box center [415, 154] width 190 height 161
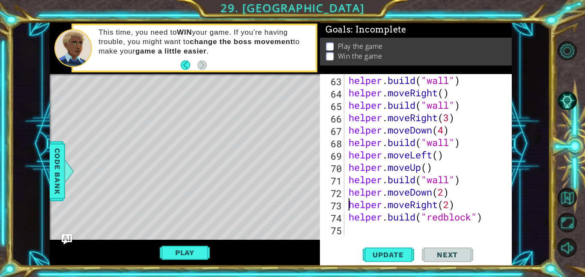
scroll to position [782, 0]
click at [381, 251] on span "Update" at bounding box center [388, 255] width 48 height 9
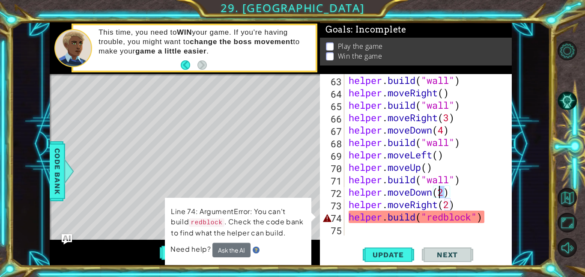
drag, startPoint x: 446, startPoint y: 194, endPoint x: 436, endPoint y: 194, distance: 9.4
click at [436, 194] on div "helper . build ( "wall" ) helper . moveRight ( ) helper . build ( "wall" ) help…" at bounding box center [430, 167] width 167 height 186
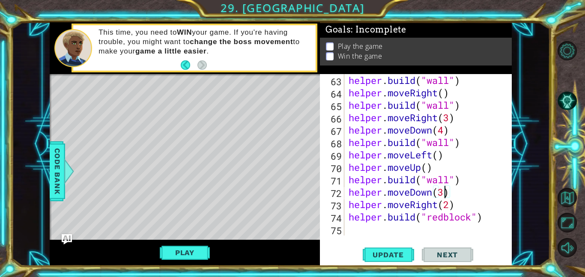
scroll to position [0, 4]
click at [452, 219] on div "helper . build ( "wall" ) helper . moveRight ( ) helper . build ( "wall" ) help…" at bounding box center [430, 167] width 167 height 186
type textarea "[DOMAIN_NAME]("redBlock")"
click at [378, 259] on button "Update" at bounding box center [388, 254] width 51 height 19
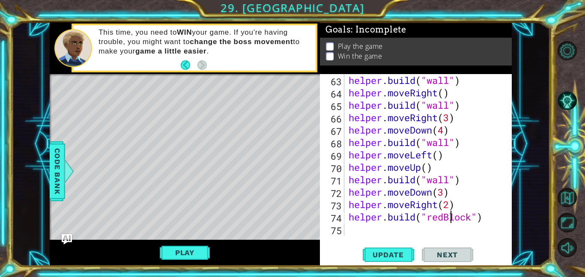
click at [383, 229] on div "helper . build ( "wall" ) helper . moveRight ( ) helper . build ( "wall" ) help…" at bounding box center [430, 167] width 167 height 186
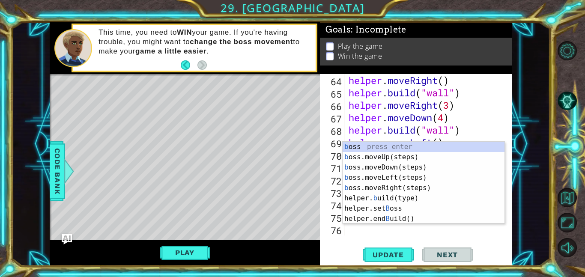
scroll to position [795, 0]
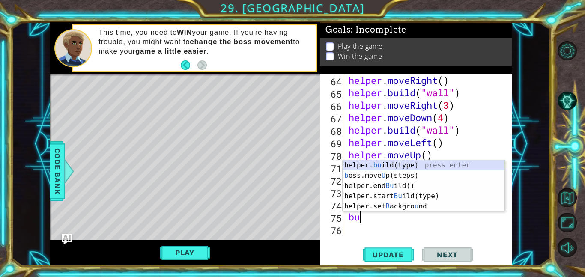
click at [384, 167] on div "helper. bu ild(type) press enter b oss.move U p(steps) press enter helper.end B…" at bounding box center [424, 196] width 162 height 72
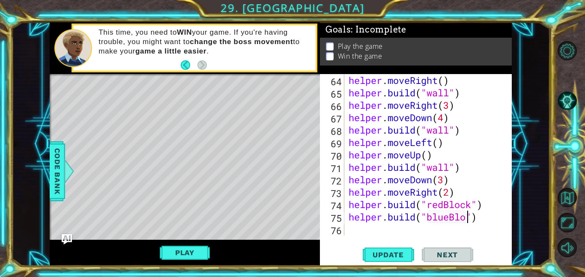
scroll to position [0, 6]
click at [376, 251] on span "Update" at bounding box center [388, 255] width 48 height 9
click at [348, 213] on div "helper . moveRight ( ) helper . build ( "wall" ) helper . moveRight ( 3 ) helpe…" at bounding box center [430, 167] width 167 height 186
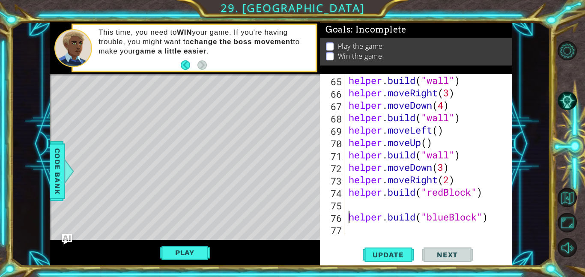
scroll to position [807, 0]
click at [359, 201] on div "helper . build ( "wall" ) helper . moveRight ( 3 ) helper . moveDown ( 4 ) help…" at bounding box center [430, 167] width 167 height 186
type textarea "[DOMAIN_NAME]("redBlock")"
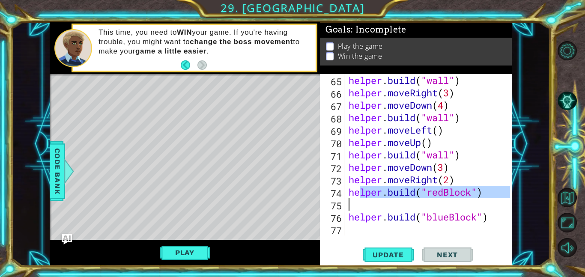
click at [362, 204] on div "helper . build ( "wall" ) helper . moveRight ( 3 ) helper . moveDown ( 4 ) help…" at bounding box center [430, 167] width 167 height 186
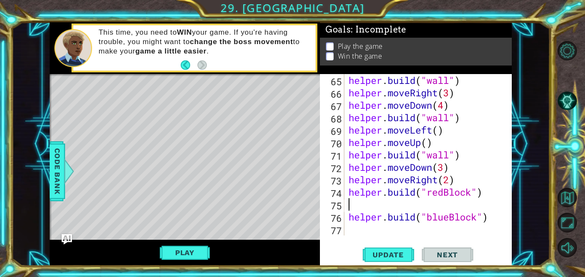
scroll to position [0, 0]
type textarea "o"
type textarea "\"
type textarea "i"
type textarea "up"
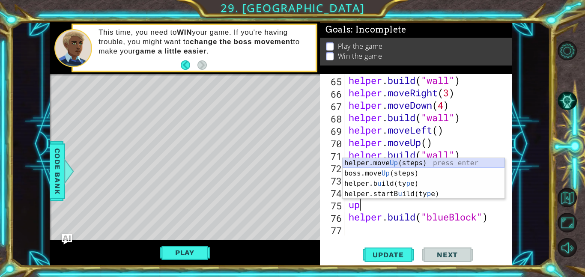
click at [382, 163] on div "helper.move Up (steps) press enter boss.move Up (steps) press enter helper.b u …" at bounding box center [424, 189] width 162 height 62
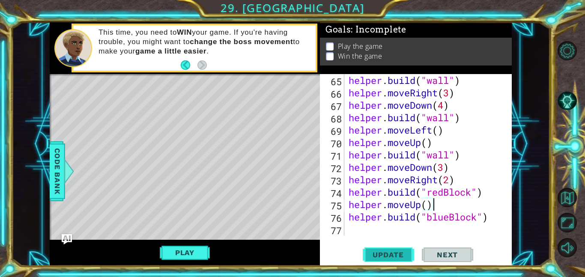
type textarea "helper.moveUp()"
click at [400, 251] on span "Update" at bounding box center [388, 255] width 48 height 9
click at [404, 233] on div "helper . build ( "wall" ) helper . moveRight ( 3 ) helper . moveDown ( 4 ) help…" at bounding box center [430, 167] width 167 height 186
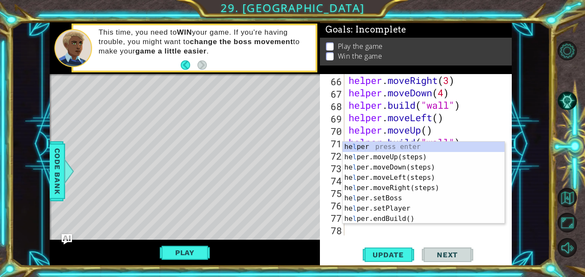
scroll to position [820, 0]
type textarea "lf"
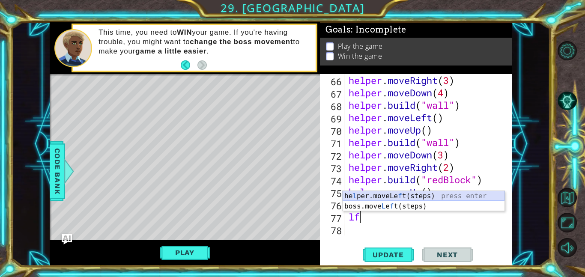
click at [448, 198] on div "he l per.moveLe f t(steps) press enter boss.move L e f t(steps) press enter" at bounding box center [424, 211] width 162 height 41
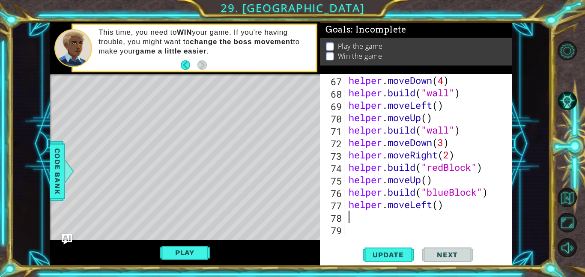
scroll to position [832, 0]
click at [444, 204] on div "helper . moveDown ( 4 ) helper . build ( "wall" ) helper . moveLeft ( ) helper …" at bounding box center [430, 167] width 167 height 186
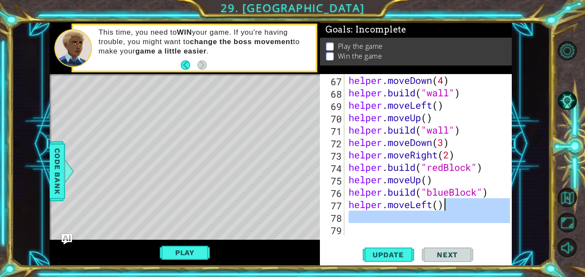
click at [441, 206] on div "helper . moveDown ( 4 ) helper . build ( "wall" ) helper . moveLeft ( ) helper …" at bounding box center [430, 167] width 167 height 186
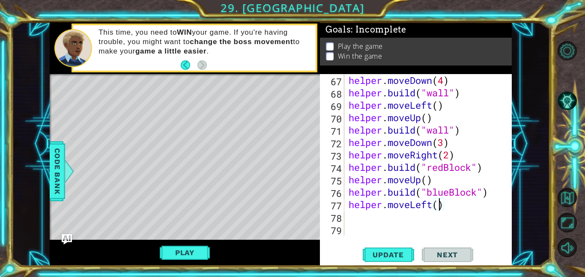
type textarea "helper.moveLeft(2)"
click at [409, 217] on div "helper . moveDown ( 4 ) helper . build ( "wall" ) helper . moveLeft ( ) helper …" at bounding box center [430, 167] width 167 height 186
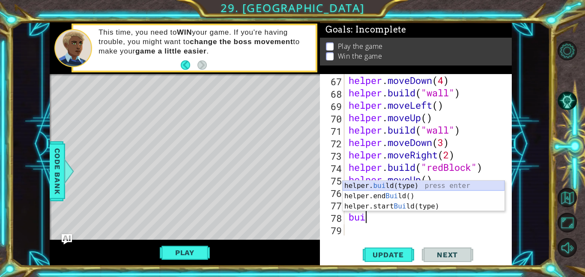
click at [430, 184] on div "helper. [PERSON_NAME](type) press enter helper.end [PERSON_NAME]() press enter …" at bounding box center [424, 206] width 162 height 51
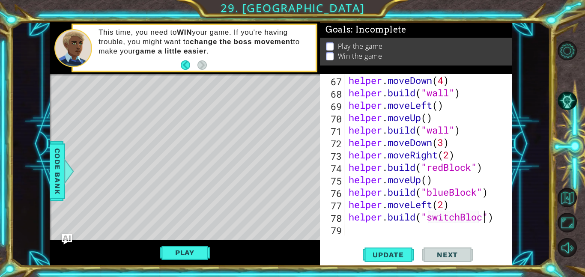
scroll to position [0, 6]
click at [379, 248] on button "Update" at bounding box center [388, 254] width 51 height 19
click at [202, 257] on button "Play" at bounding box center [185, 253] width 50 height 16
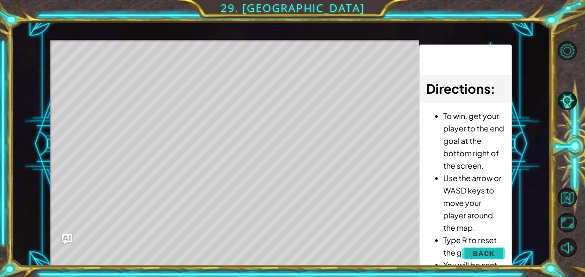
click at [478, 249] on span "Back" at bounding box center [484, 253] width 22 height 9
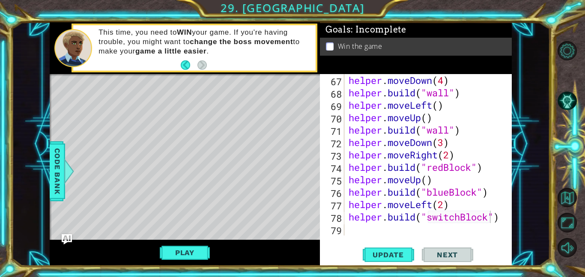
scroll to position [0, 4]
drag, startPoint x: 446, startPoint y: 206, endPoint x: 437, endPoint y: 206, distance: 9.0
click at [437, 206] on div "helper . moveDown ( 4 ) helper . build ( "wall" ) helper . moveLeft ( ) helper …" at bounding box center [430, 167] width 167 height 186
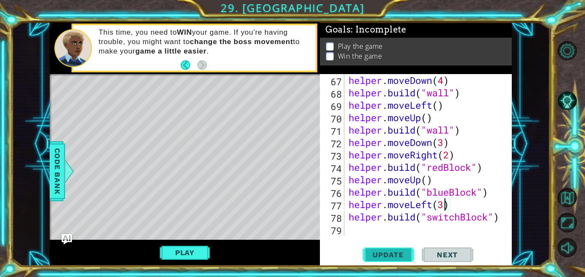
type textarea "helper.moveLeft(3)"
click at [401, 258] on span "Update" at bounding box center [388, 255] width 48 height 9
click at [188, 250] on button "Play" at bounding box center [185, 253] width 50 height 16
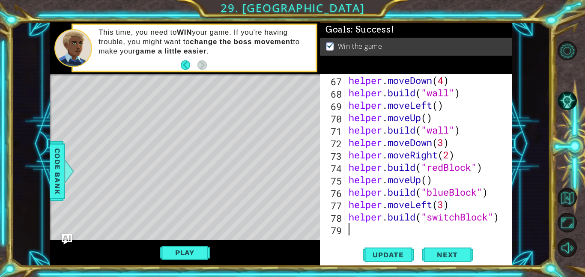
scroll to position [0, 0]
click at [391, 232] on div "helper . moveDown ( 4 ) helper . build ( "wall" ) helper . moveLeft ( ) helper …" at bounding box center [430, 167] width 167 height 186
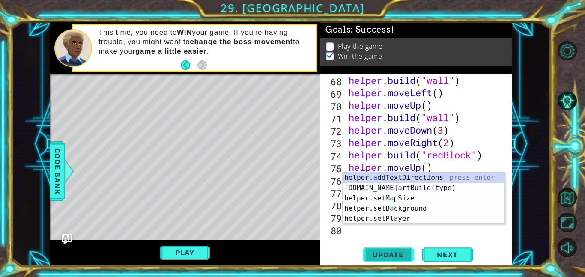
type textarea "a"
click at [393, 255] on span "Update" at bounding box center [388, 255] width 48 height 9
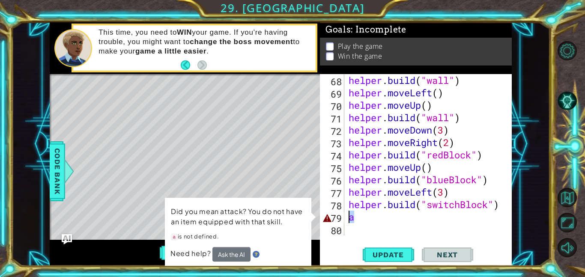
drag, startPoint x: 376, startPoint y: 215, endPoint x: 321, endPoint y: 219, distance: 54.5
click at [323, 220] on div "a 68 69 70 71 72 73 74 75 76 77 78 79 80 helper . build ( "wall" ) helper . mov…" at bounding box center [415, 154] width 190 height 161
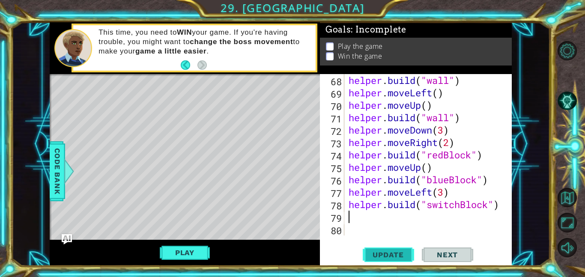
click at [388, 254] on span "Update" at bounding box center [388, 255] width 48 height 9
click at [439, 193] on div "helper . build ( "wall" ) helper . moveLeft ( ) helper . moveUp ( ) helper . bu…" at bounding box center [430, 167] width 167 height 186
click at [400, 254] on span "Update" at bounding box center [388, 255] width 48 height 9
drag, startPoint x: 447, startPoint y: 191, endPoint x: 440, endPoint y: 193, distance: 7.6
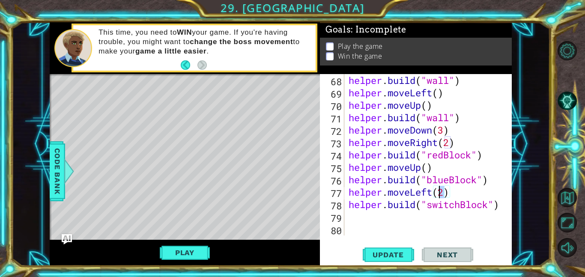
click at [440, 193] on div "helper . build ( "wall" ) helper . moveLeft ( ) helper . moveUp ( ) helper . bu…" at bounding box center [430, 167] width 167 height 186
click at [347, 209] on div "helper . build ( "wall" ) helper . moveLeft ( ) helper . moveUp ( ) helper . bu…" at bounding box center [430, 167] width 167 height 186
type textarea "[DOMAIN_NAME]("switchBlock")"
click at [347, 209] on div "helper . build ( "wall" ) helper . moveLeft ( ) helper . moveUp ( ) helper . bu…" at bounding box center [430, 167] width 167 height 186
click at [349, 206] on div "helper . build ( "wall" ) helper . moveLeft ( ) helper . moveUp ( ) helper . bu…" at bounding box center [430, 167] width 167 height 186
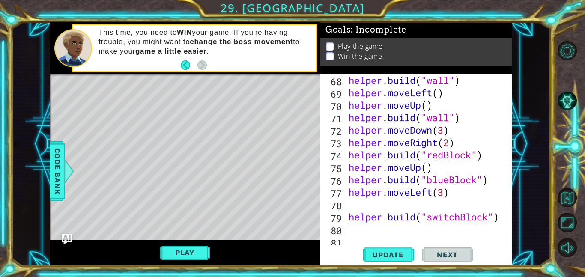
click at [351, 203] on div "helper . build ( "wall" ) helper . moveLeft ( ) helper . moveUp ( ) helper . bu…" at bounding box center [430, 167] width 167 height 186
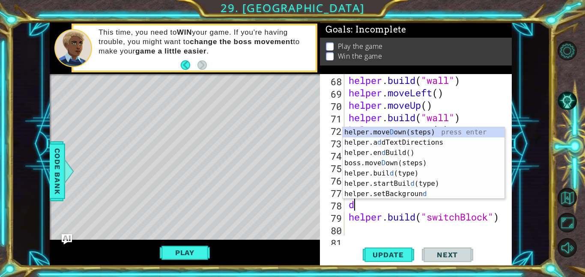
type textarea "do"
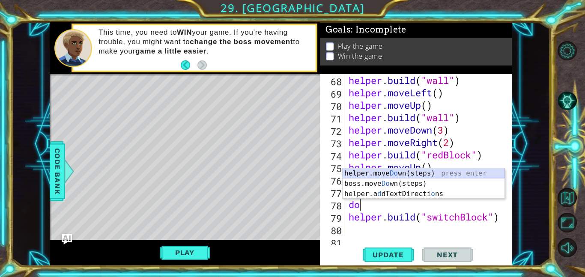
click at [399, 172] on div "helper.move Do wn(steps) press enter boss.move Do wn(steps) press enter helper.…" at bounding box center [424, 193] width 162 height 51
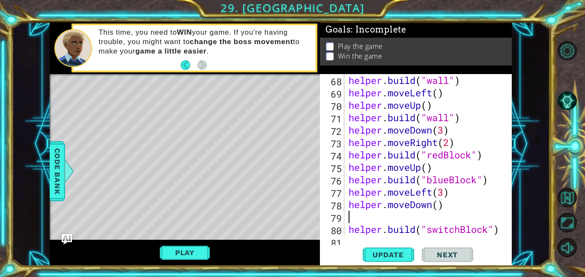
click at [443, 206] on div "helper . build ( "wall" ) helper . moveLeft ( ) helper . moveUp ( ) helper . bu…" at bounding box center [430, 167] width 167 height 186
click at [440, 206] on div "helper . build ( "wall" ) helper . moveLeft ( ) helper . moveUp ( ) helper . bu…" at bounding box center [430, 167] width 167 height 186
type textarea "helper.moveDown(2)"
click at [397, 217] on div "helper . build ( "wall" ) helper . moveLeft ( ) helper . moveUp ( ) helper . bu…" at bounding box center [430, 167] width 167 height 186
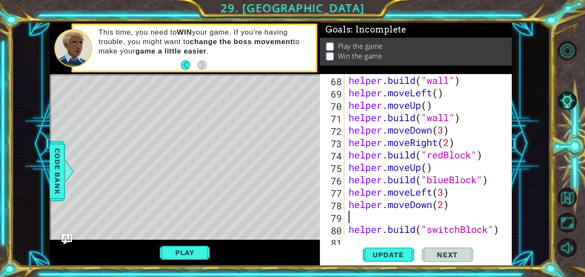
scroll to position [0, 0]
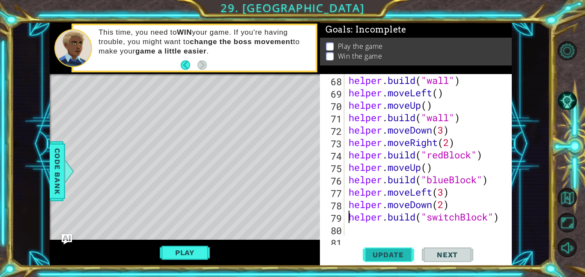
drag, startPoint x: 389, startPoint y: 251, endPoint x: 393, endPoint y: 245, distance: 7.1
click at [391, 248] on button "Update" at bounding box center [388, 254] width 51 height 19
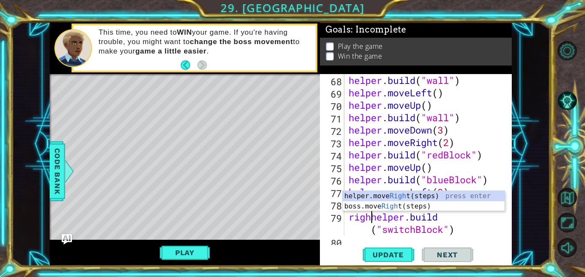
scroll to position [0, 1]
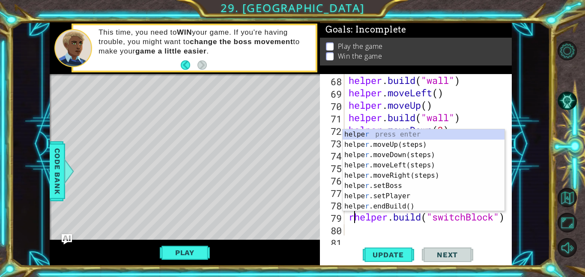
type textarea "[DOMAIN_NAME]("switchBlock")"
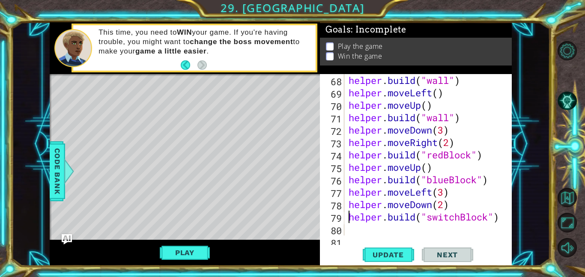
click at [361, 230] on div "helper . build ( "wall" ) helper . moveLeft ( ) helper . moveUp ( ) helper . bu…" at bounding box center [430, 167] width 167 height 186
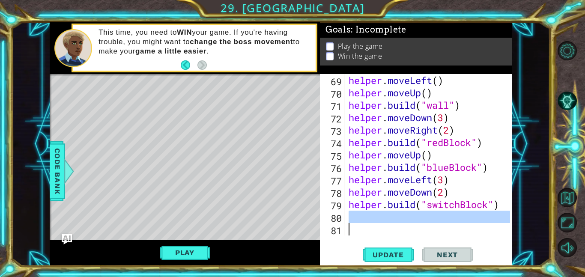
click at [371, 219] on div "helper . moveLeft ( ) helper . moveUp ( ) helper . build ( "wall" ) helper . mo…" at bounding box center [430, 167] width 167 height 186
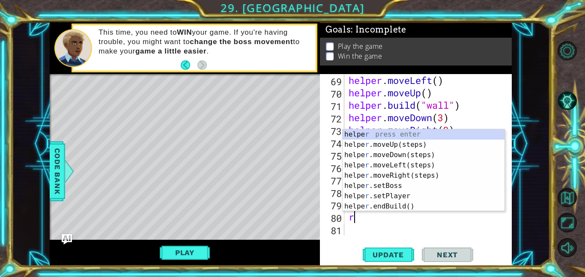
type textarea "ri"
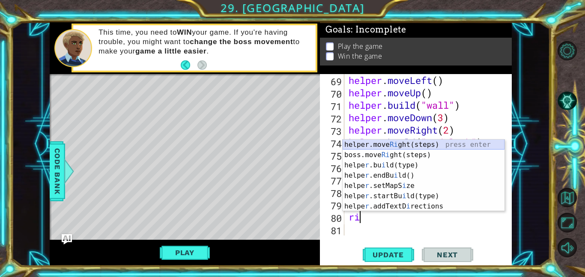
click at [388, 146] on div "helper.move Ri ght(steps) press enter boss.move Ri ght(steps) press enter helpe…" at bounding box center [424, 186] width 162 height 93
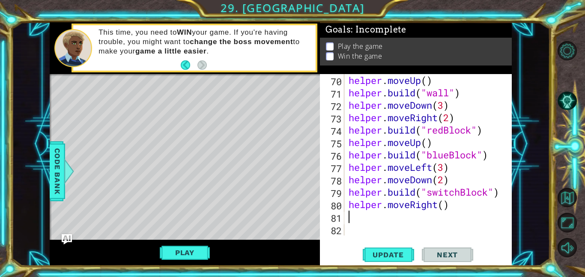
scroll to position [869, 0]
click at [444, 206] on div "helper . moveUp ( ) helper . build ( "wall" ) helper . moveDown ( 3 ) helper . …" at bounding box center [430, 167] width 167 height 186
type textarea "helper.moveRight(2)"
click at [407, 218] on div "helper . moveUp ( ) helper . build ( "wall" ) helper . moveDown ( 3 ) helper . …" at bounding box center [430, 167] width 167 height 186
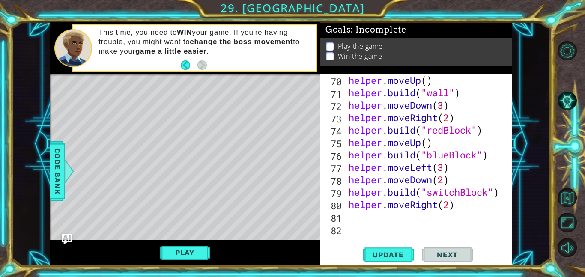
scroll to position [0, 0]
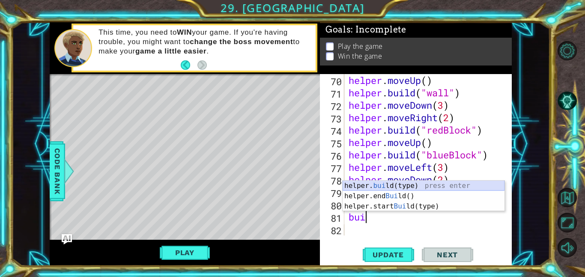
click at [404, 185] on div "helper. [PERSON_NAME](type) press enter helper.end [PERSON_NAME]() press enter …" at bounding box center [424, 206] width 162 height 51
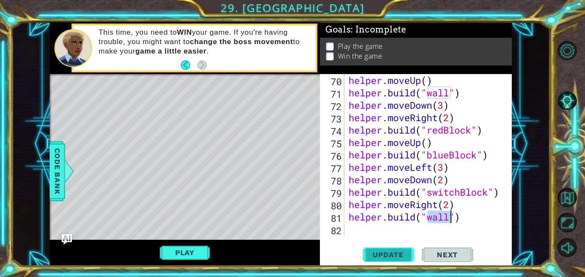
click at [400, 261] on button "Update" at bounding box center [388, 254] width 51 height 19
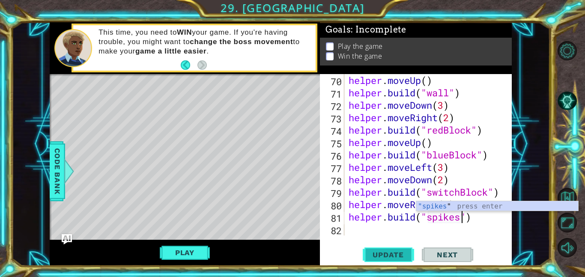
scroll to position [0, 5]
type textarea "[DOMAIN_NAME]("spikes")"
click at [394, 259] on button "Update" at bounding box center [388, 254] width 51 height 19
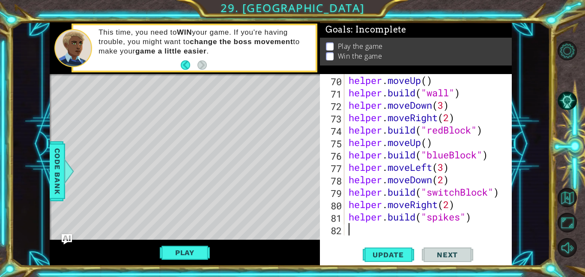
click at [392, 229] on div "helper . moveUp ( ) helper . build ( "wall" ) helper . moveDown ( 3 ) helper . …" at bounding box center [430, 167] width 167 height 186
type textarea "up"
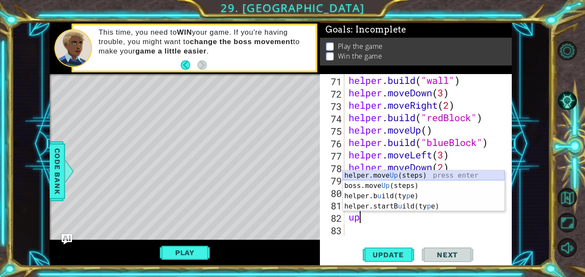
click at [413, 172] on div "helper.move Up (steps) press enter boss.move Up (steps) press enter helper.b u …" at bounding box center [424, 201] width 162 height 62
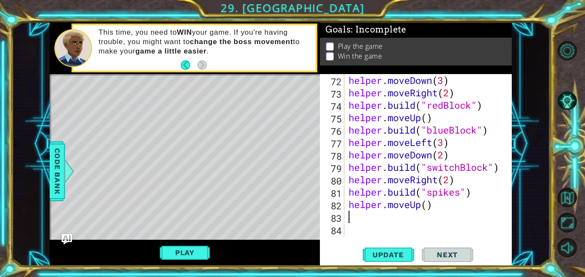
scroll to position [894, 0]
click at [429, 201] on div "helper . moveDown ( 3 ) helper . moveRight ( 2 ) helper . build ( "redBlock" ) …" at bounding box center [430, 167] width 167 height 186
type textarea "helper.moveUp(2)"
click at [395, 218] on div "helper . moveDown ( 3 ) helper . moveRight ( 2 ) helper . build ( "redBlock" ) …" at bounding box center [430, 167] width 167 height 186
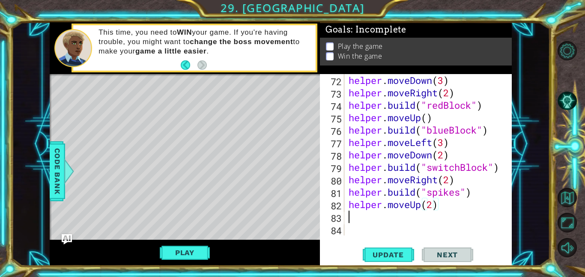
scroll to position [0, 0]
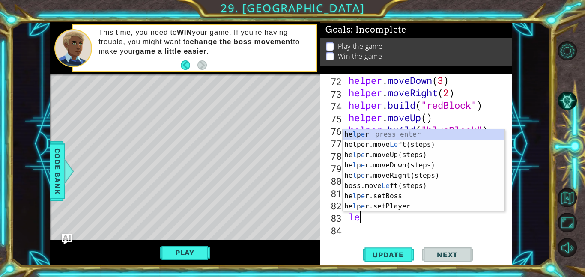
type textarea "lef"
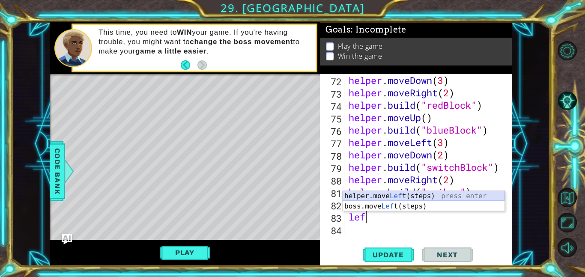
click at [437, 199] on div "helper.move Lef t(steps) press enter boss.move Lef t(steps) press enter" at bounding box center [424, 211] width 162 height 41
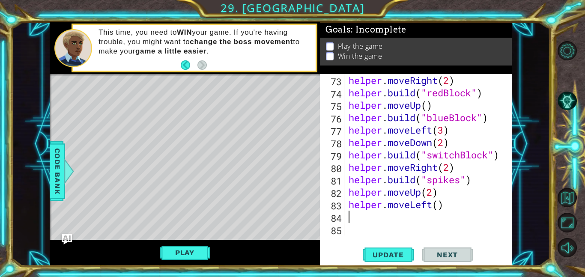
scroll to position [907, 0]
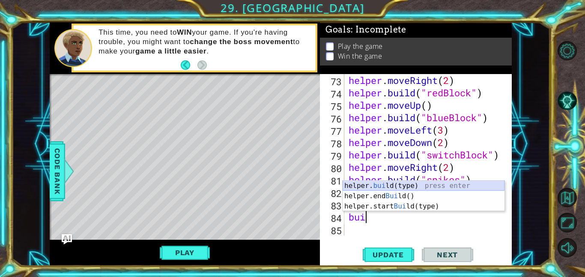
click at [425, 187] on div "helper. [PERSON_NAME](type) press enter helper.end [PERSON_NAME]() press enter …" at bounding box center [424, 206] width 162 height 51
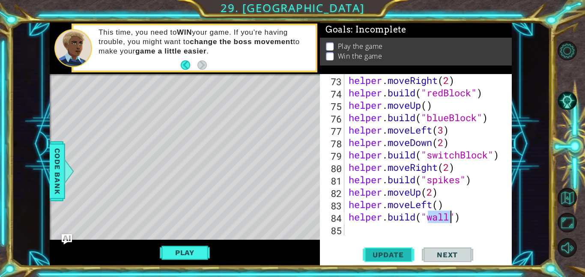
click at [406, 256] on span "Update" at bounding box center [388, 255] width 48 height 9
drag, startPoint x: 453, startPoint y: 218, endPoint x: 428, endPoint y: 222, distance: 25.1
click at [428, 222] on div "helper . moveRight ( 2 ) helper . build ( "redBlock" ) helper . moveUp ( ) help…" at bounding box center [430, 167] width 167 height 186
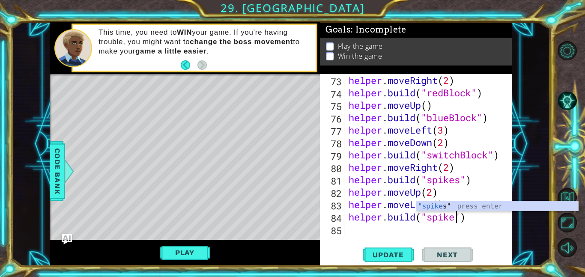
scroll to position [0, 5]
type textarea "[DOMAIN_NAME]("spikes")"
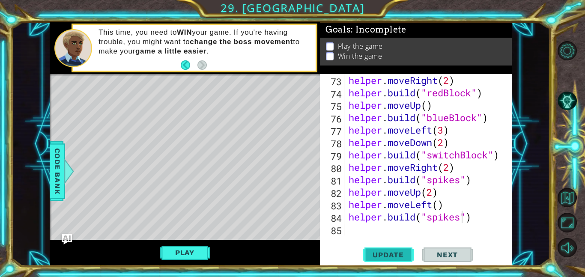
click at [388, 258] on button "Update" at bounding box center [388, 254] width 51 height 19
click at [167, 251] on button "Play" at bounding box center [185, 253] width 50 height 16
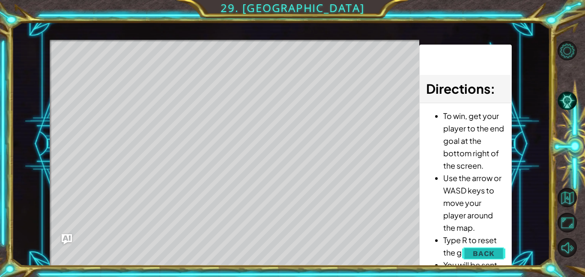
click at [486, 261] on button "Back" at bounding box center [483, 253] width 43 height 17
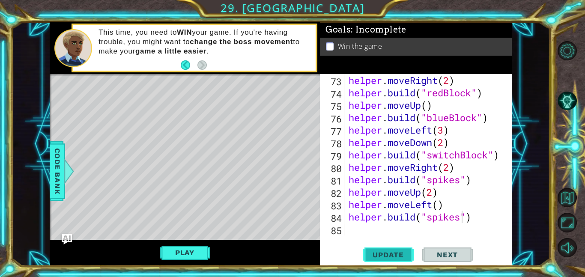
click at [400, 253] on span "Update" at bounding box center [388, 255] width 48 height 9
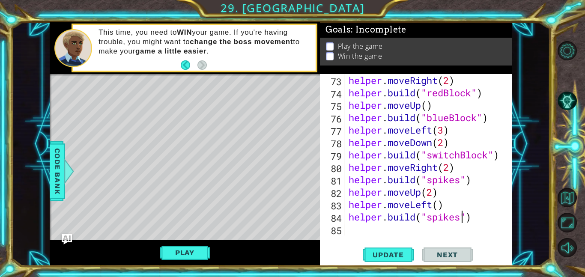
click at [376, 228] on div "helper . moveRight ( 2 ) helper . build ( "redBlock" ) helper . moveUp ( ) help…" at bounding box center [430, 167] width 167 height 186
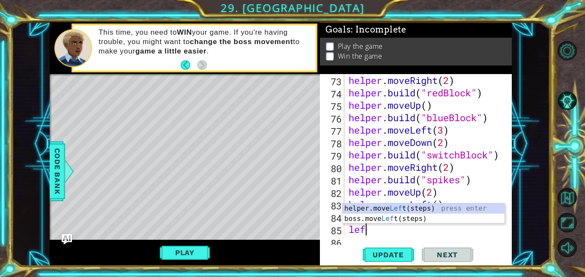
scroll to position [919, 0]
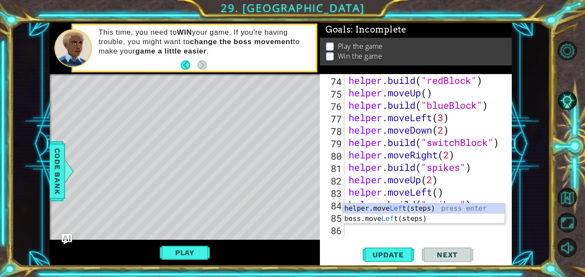
type textarea "left"
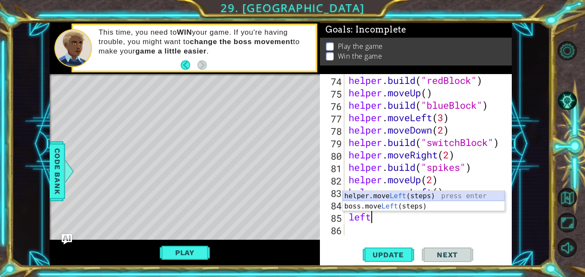
click at [382, 194] on div "helper.move Left (steps) press enter boss.move Left (steps) press enter" at bounding box center [424, 211] width 162 height 41
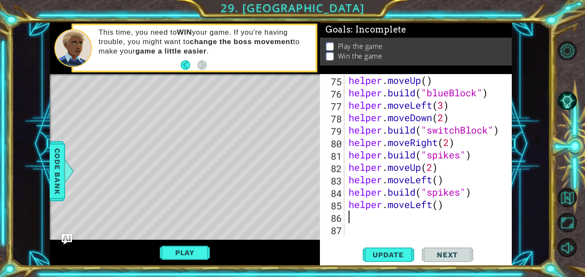
scroll to position [931, 0]
click at [441, 206] on div "helper . moveUp ( ) helper . build ( "blueBlock" ) helper . moveLeft ( 3 ) help…" at bounding box center [430, 167] width 167 height 186
type textarea "helper.moveLeft(4)"
click at [407, 216] on div "helper . moveUp ( ) helper . build ( "blueBlock" ) helper . moveLeft ( 3 ) help…" at bounding box center [430, 167] width 167 height 186
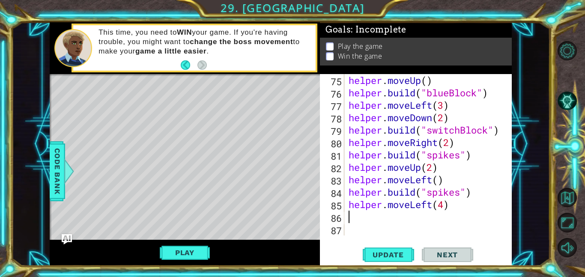
scroll to position [0, 0]
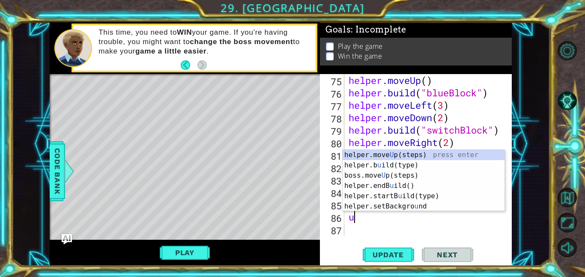
type textarea "up"
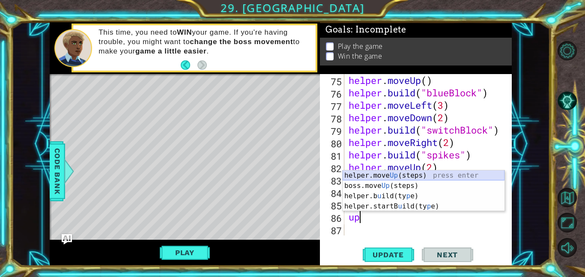
click at [392, 179] on div "helper.move Up (steps) press enter boss.move Up (steps) press enter helper.b u …" at bounding box center [424, 201] width 162 height 62
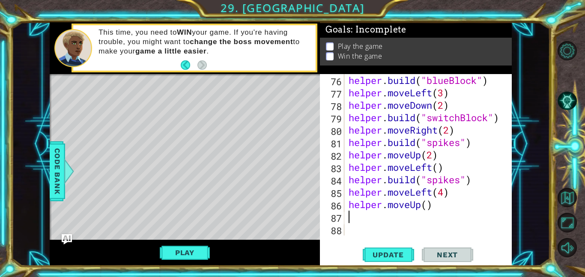
scroll to position [944, 0]
click at [427, 211] on div "helper . build ( "blueBlock" ) helper . moveLeft ( 3 ) helper . moveDown ( 2 ) …" at bounding box center [430, 167] width 167 height 186
type textarea "helper.moveUp()"
click at [390, 221] on div "helper . build ( "blueBlock" ) helper . moveLeft ( 3 ) helper . moveDown ( 2 ) …" at bounding box center [430, 167] width 167 height 186
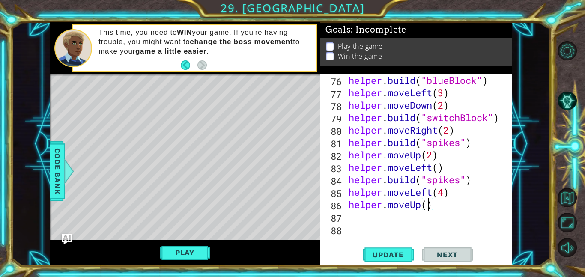
scroll to position [0, 0]
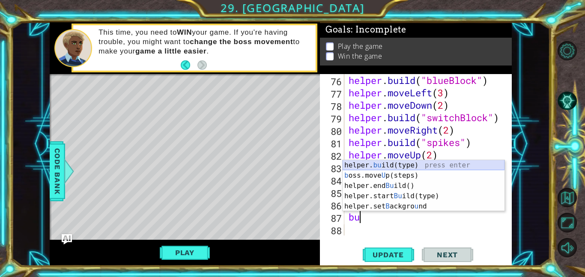
click at [399, 167] on div "helper. bu ild(type) press enter b oss.move U p(steps) press enter helper.end B…" at bounding box center [424, 196] width 162 height 72
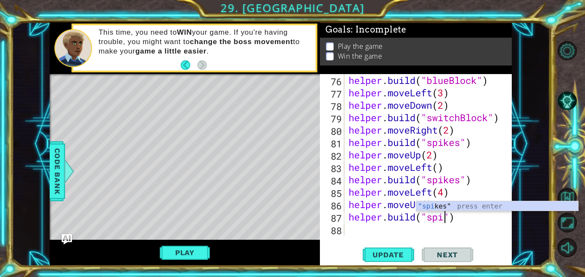
scroll to position [0, 4]
type textarea "[DOMAIN_NAME]("spikes")"
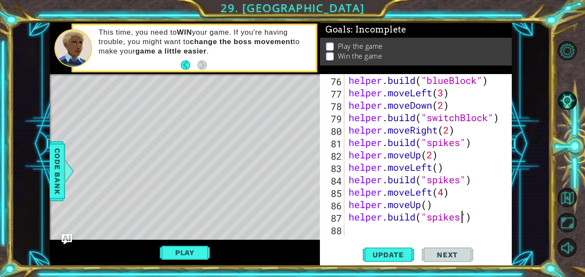
click at [378, 226] on div "helper . build ( "blueBlock" ) helper . moveLeft ( 3 ) helper . moveDown ( 2 ) …" at bounding box center [430, 167] width 167 height 186
click at [400, 261] on button "Update" at bounding box center [388, 254] width 51 height 19
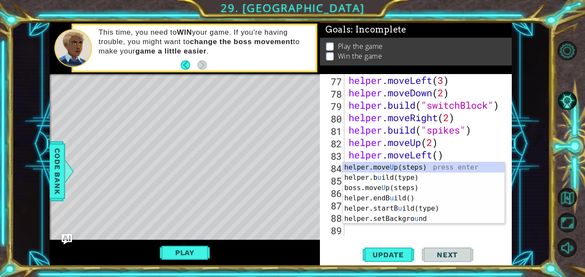
type textarea "up"
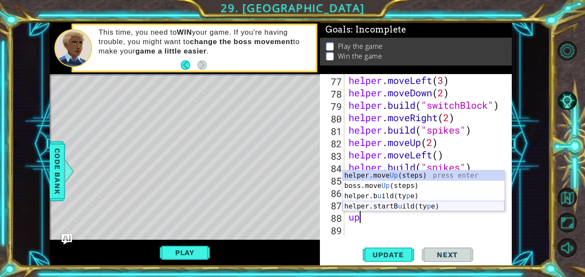
click at [419, 184] on div "helper.move Up (steps) press enter boss.move Up (steps) press enter helper.b u …" at bounding box center [424, 201] width 162 height 62
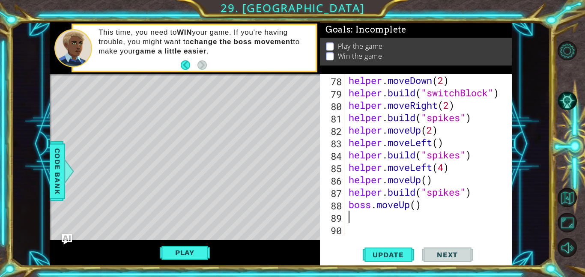
scroll to position [969, 0]
click at [418, 176] on div "helper . moveDown ( 2 ) helper . build ( "switchBlock" ) helper . moveRight ( 2…" at bounding box center [430, 167] width 167 height 186
type textarea "helper.moveUp()"
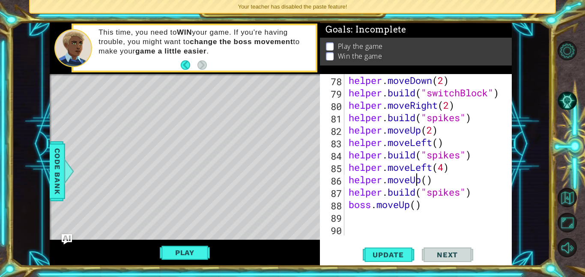
click at [408, 221] on div "helper . moveDown ( 2 ) helper . build ( "switchBlock" ) helper . moveRight ( 2…" at bounding box center [430, 167] width 167 height 186
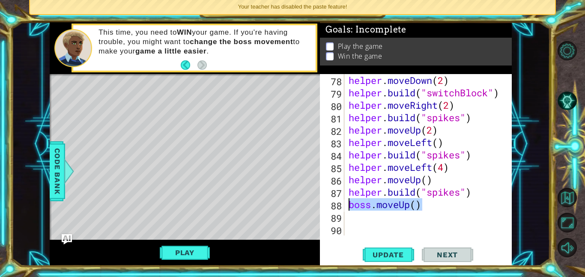
drag, startPoint x: 425, startPoint y: 204, endPoint x: 330, endPoint y: 209, distance: 95.2
click at [330, 209] on div "78 79 80 81 82 83 84 85 86 87 88 89 90 helper . moveDown ( 2 ) helper . build (…" at bounding box center [415, 154] width 190 height 161
type textarea "u"
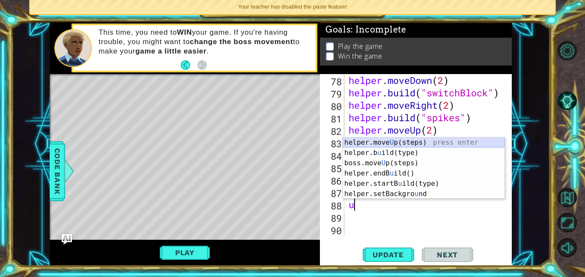
click at [388, 141] on div "helper.move U p(steps) press enter helper.b u [GEOGRAPHIC_DATA](type) press ent…" at bounding box center [424, 178] width 162 height 82
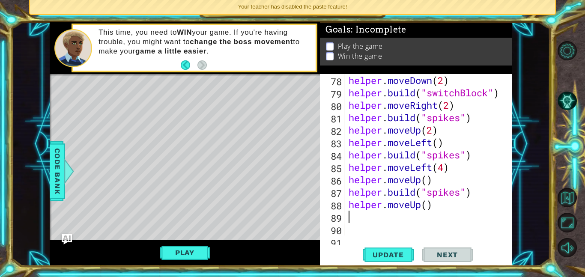
click at [391, 216] on div "helper . moveDown ( 2 ) helper . build ( "switchBlock" ) helper . moveRight ( 2…" at bounding box center [430, 167] width 167 height 186
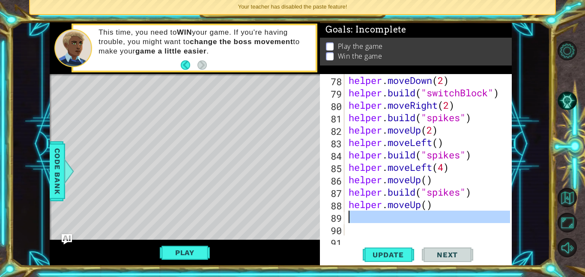
click at [391, 216] on div "helper . moveDown ( 2 ) helper . build ( "switchBlock" ) helper . moveRight ( 2…" at bounding box center [430, 167] width 167 height 186
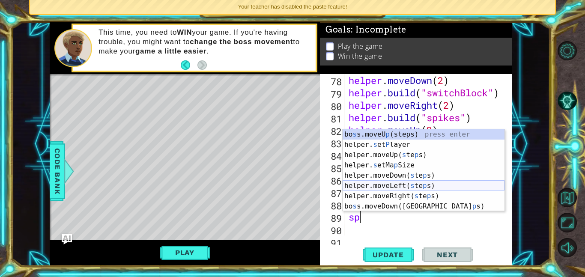
click at [397, 168] on div "helper . moveDown ( 2 ) helper . build ( "switchBlock" ) helper . moveRight ( 2…" at bounding box center [430, 167] width 167 height 186
click at [397, 167] on div "helper . moveDown ( 2 ) helper . build ( "switchBlock" ) helper . moveRight ( 2…" at bounding box center [430, 167] width 167 height 186
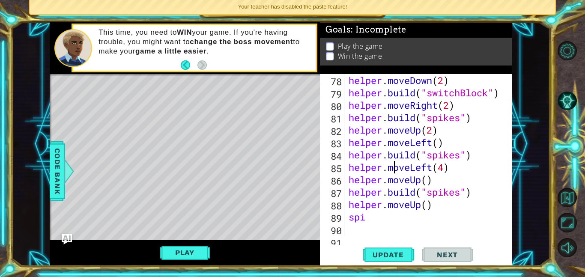
click at [391, 216] on div "helper . moveDown ( 2 ) helper . build ( "switchBlock" ) helper . moveRight ( 2…" at bounding box center [430, 167] width 167 height 186
click at [382, 219] on div "helper . moveDown ( 2 ) helper . build ( "switchBlock" ) helper . moveRight ( 2…" at bounding box center [430, 167] width 167 height 186
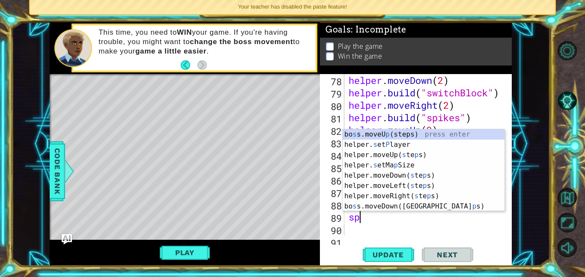
scroll to position [0, 0]
type textarea "s"
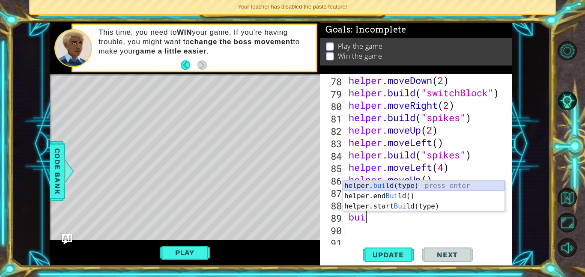
click at [373, 181] on div "helper. [PERSON_NAME](type) press enter helper.end [PERSON_NAME]() press enter …" at bounding box center [424, 206] width 162 height 51
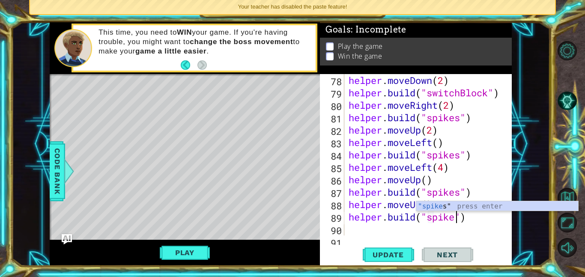
scroll to position [0, 5]
click at [395, 252] on span "Update" at bounding box center [388, 255] width 48 height 9
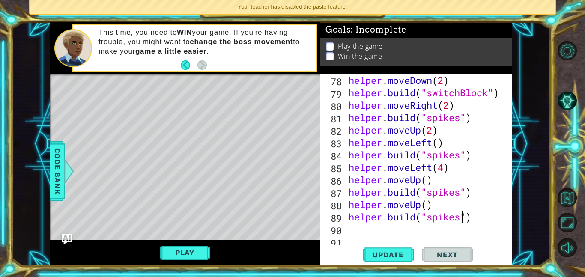
click at [427, 208] on div "helper . moveDown ( 2 ) helper . build ( "switchBlock" ) helper . moveRight ( 2…" at bounding box center [430, 167] width 167 height 186
type textarea "helper.moveUp(2)"
click at [391, 251] on span "Update" at bounding box center [388, 255] width 48 height 9
click at [302, 5] on span "Your teacher has disabled the paste feature!" at bounding box center [292, 6] width 109 height 6
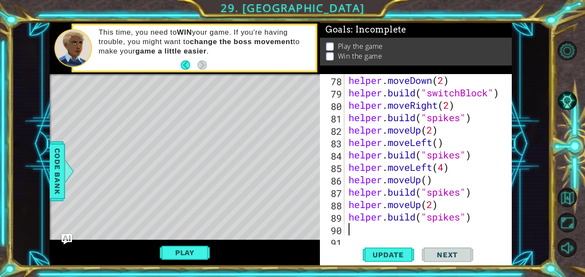
click at [391, 230] on div "helper . moveDown ( 2 ) helper . build ( "switchBlock" ) helper . moveRight ( 2…" at bounding box center [430, 167] width 167 height 186
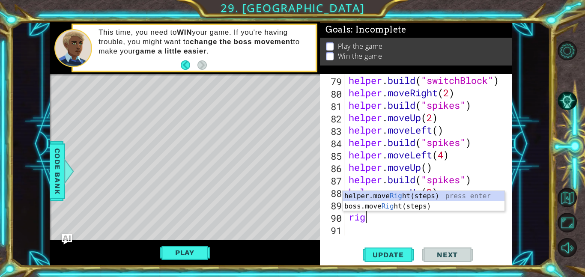
type textarea "right"
click at [415, 197] on div "helper.move Right (steps) press enter boss.move Right (steps) press enter" at bounding box center [424, 211] width 162 height 41
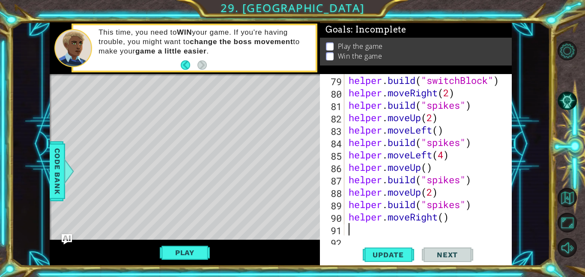
scroll to position [994, 0]
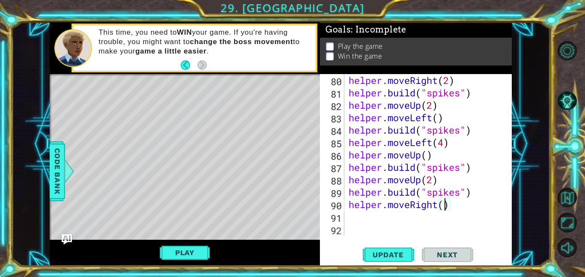
click at [445, 202] on div "helper . moveRight ( 2 ) helper . build ( "spikes" ) helper . moveUp ( 2 ) help…" at bounding box center [430, 167] width 167 height 186
type textarea "helper.moveRight(4)"
click at [389, 254] on span "Update" at bounding box center [388, 255] width 48 height 9
click at [367, 212] on div "helper . moveRight ( 2 ) helper . build ( "spikes" ) helper . moveUp ( 2 ) help…" at bounding box center [430, 167] width 167 height 186
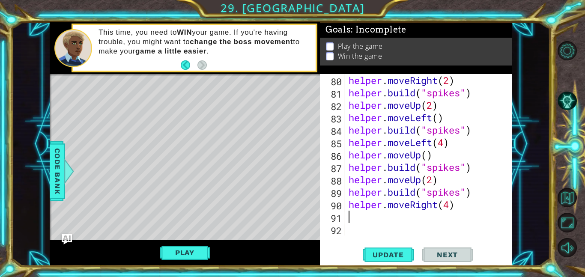
scroll to position [0, 0]
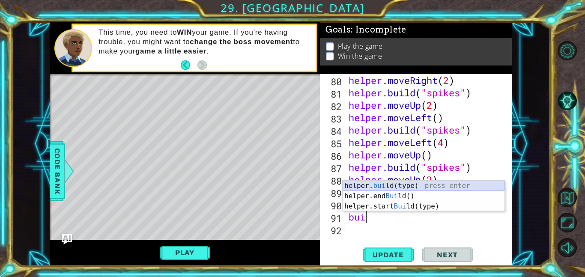
click at [426, 184] on div "helper. [PERSON_NAME](type) press enter helper.end [PERSON_NAME]() press enter …" at bounding box center [424, 206] width 162 height 51
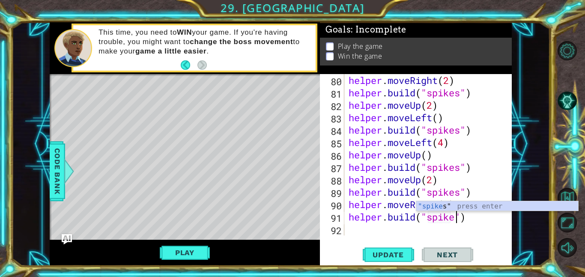
type textarea "[DOMAIN_NAME]("spikes")"
click at [371, 225] on div "helper . moveRight ( 2 ) helper . build ( "spikes" ) helper . moveUp ( 2 ) help…" at bounding box center [430, 167] width 167 height 186
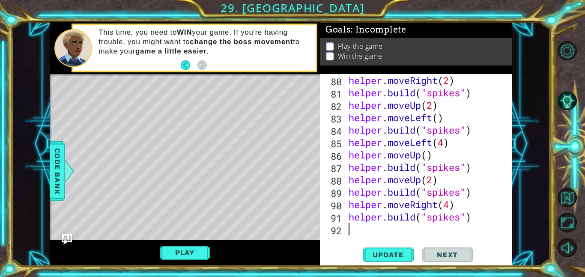
scroll to position [0, 0]
type textarea "up"
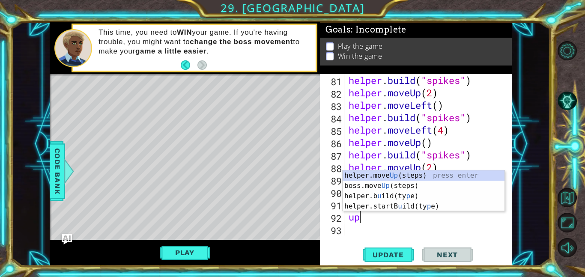
scroll to position [1006, 0]
click at [376, 174] on div "helper.move Up (steps) press enter boss.move Up (steps) press enter helper.b u …" at bounding box center [424, 201] width 162 height 62
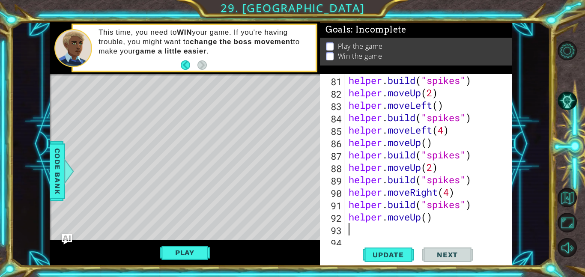
scroll to position [1018, 0]
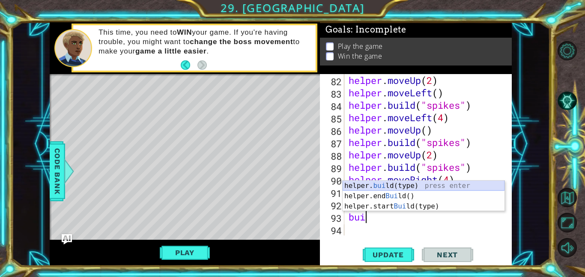
click at [386, 184] on div "helper. [PERSON_NAME](type) press enter helper.end [PERSON_NAME]() press enter …" at bounding box center [424, 206] width 162 height 51
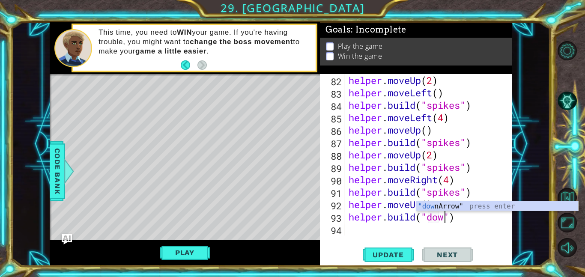
scroll to position [0, 4]
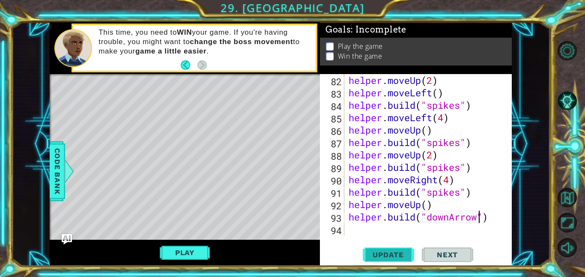
type textarea "[DOMAIN_NAME]("downArrow")"
click at [375, 255] on span "Update" at bounding box center [388, 255] width 48 height 9
click at [376, 232] on div "helper . moveUp ( 2 ) helper . moveLeft ( ) helper . build ( "spikes" ) helper …" at bounding box center [430, 167] width 167 height 186
type textarea "up"
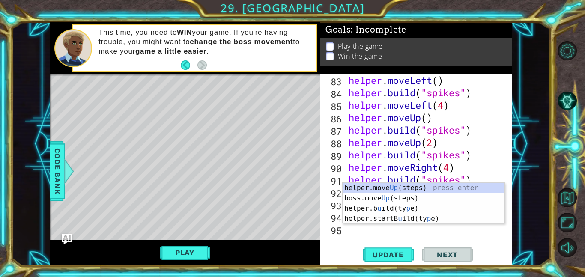
scroll to position [1031, 0]
click at [409, 184] on div "helper.move Up (steps) press enter boss.move Up (steps) press enter helper.b u …" at bounding box center [424, 214] width 162 height 62
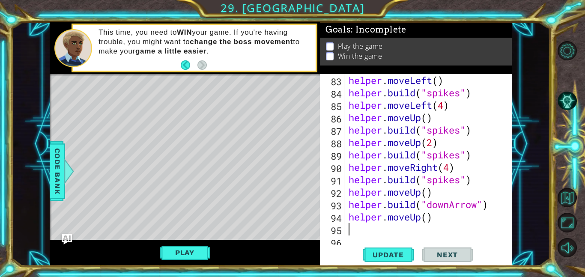
scroll to position [1043, 0]
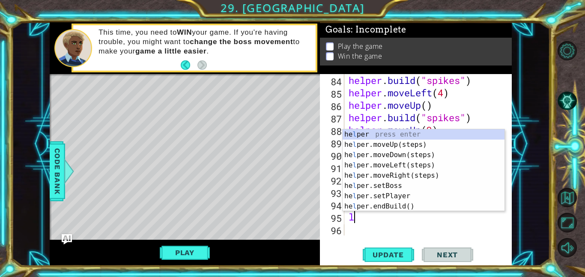
type textarea "left"
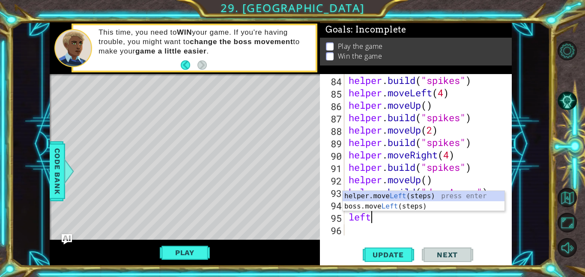
scroll to position [0, 0]
click at [396, 196] on div "helper.move Left (steps) press enter boss.move Left (steps) press enter" at bounding box center [424, 211] width 162 height 41
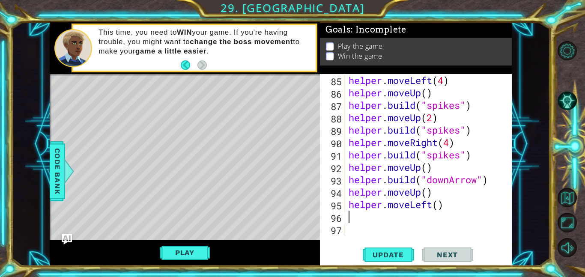
scroll to position [1056, 0]
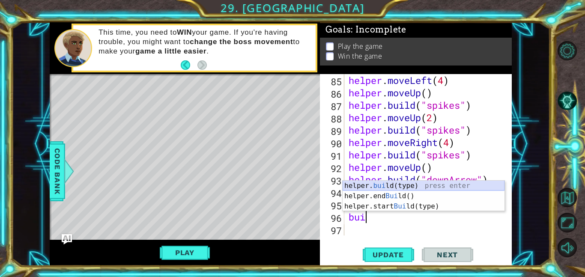
click at [402, 188] on div "helper. [PERSON_NAME](type) press enter helper.end [PERSON_NAME]() press enter …" at bounding box center [424, 206] width 162 height 51
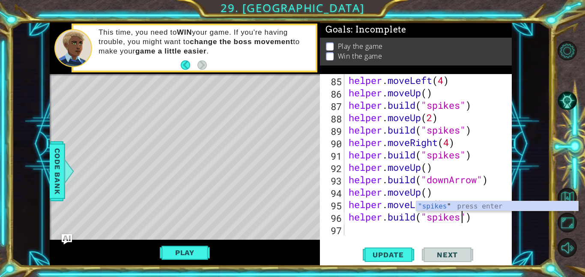
scroll to position [0, 5]
type textarea "[DOMAIN_NAME]("spikes")"
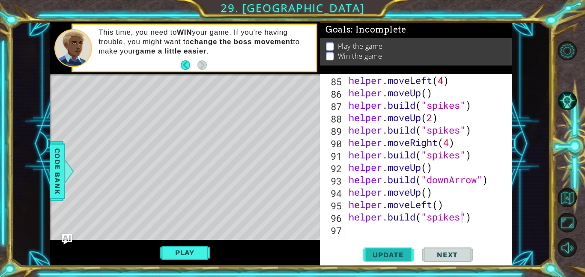
click at [389, 263] on button "Update" at bounding box center [388, 254] width 51 height 19
click at [400, 229] on div "helper . moveLeft ( 4 ) helper . moveUp ( ) helper . build ( "spikes" ) helper …" at bounding box center [430, 167] width 167 height 186
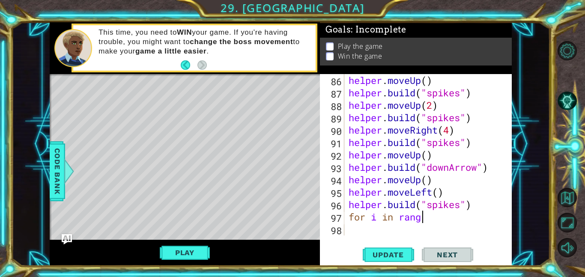
scroll to position [0, 3]
type textarea "for i in range():"
click at [406, 228] on div "helper . moveUp ( ) helper . build ( "spikes" ) helper . moveUp ( 2 ) helper . …" at bounding box center [430, 167] width 167 height 186
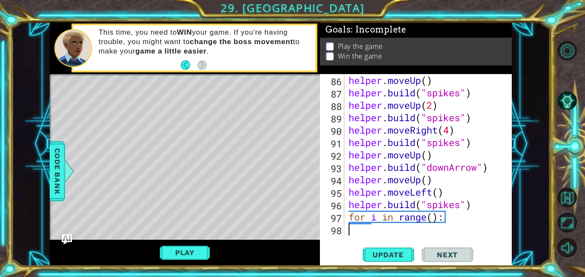
type textarea "b"
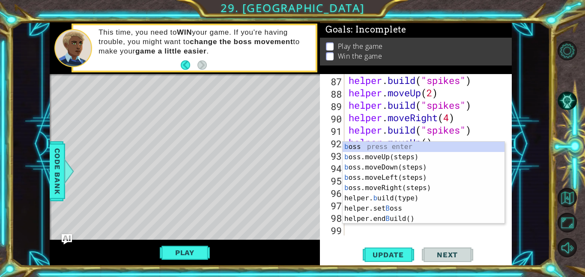
scroll to position [1081, 0]
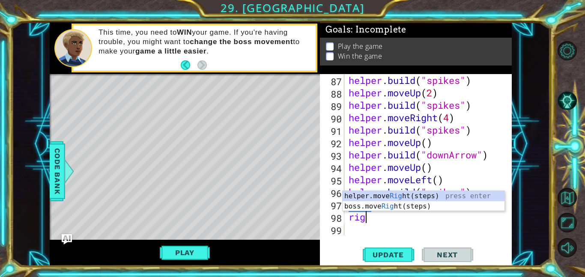
type textarea "right"
click at [412, 197] on div "helper.move Right (steps) press enter boss.move Right (steps) press enter" at bounding box center [424, 211] width 162 height 41
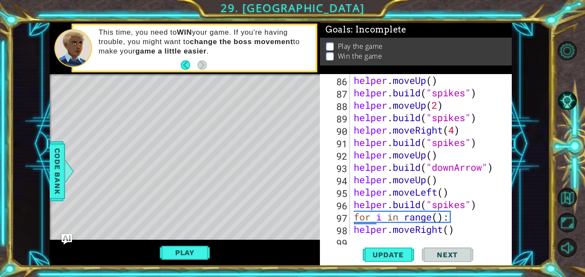
scroll to position [1105, 0]
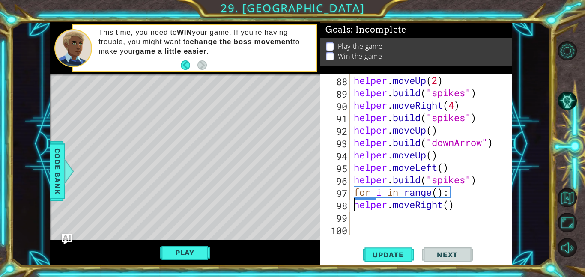
click at [354, 205] on div "helper . moveUp ( 2 ) helper . build ( "spikes" ) helper . moveRight ( 4 ) help…" at bounding box center [433, 167] width 162 height 186
type textarea "helper.moveRight()"
click at [392, 215] on div "helper . moveUp ( 2 ) helper . build ( "spikes" ) helper . moveRight ( 4 ) help…" at bounding box center [433, 167] width 162 height 186
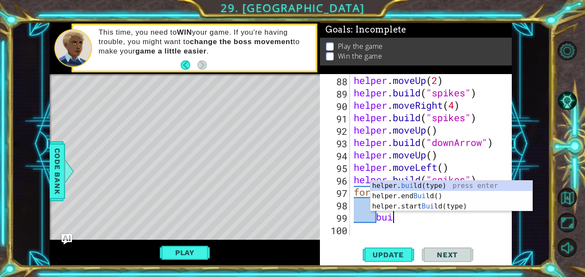
scroll to position [0, 1]
click at [426, 188] on div "helper. [PERSON_NAME](type) press enter helper.end [PERSON_NAME]() press enter …" at bounding box center [451, 206] width 162 height 51
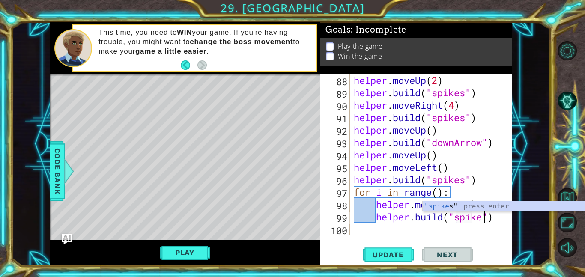
scroll to position [0, 6]
click at [439, 194] on div "helper . moveUp ( 2 ) helper . build ( "spikes" ) helper . moveRight ( 4 ) help…" at bounding box center [433, 167] width 162 height 186
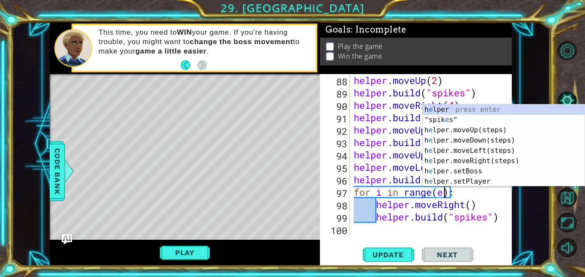
scroll to position [0, 4]
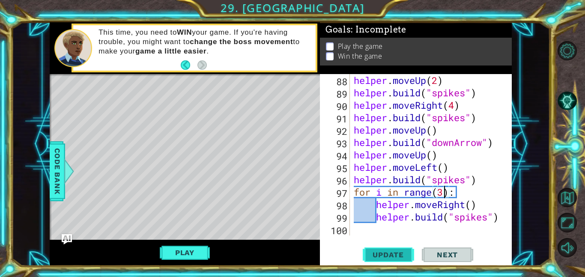
type textarea "for i in range(3):"
click at [376, 255] on span "Update" at bounding box center [388, 255] width 48 height 9
